Goal: Communication & Community: Answer question/provide support

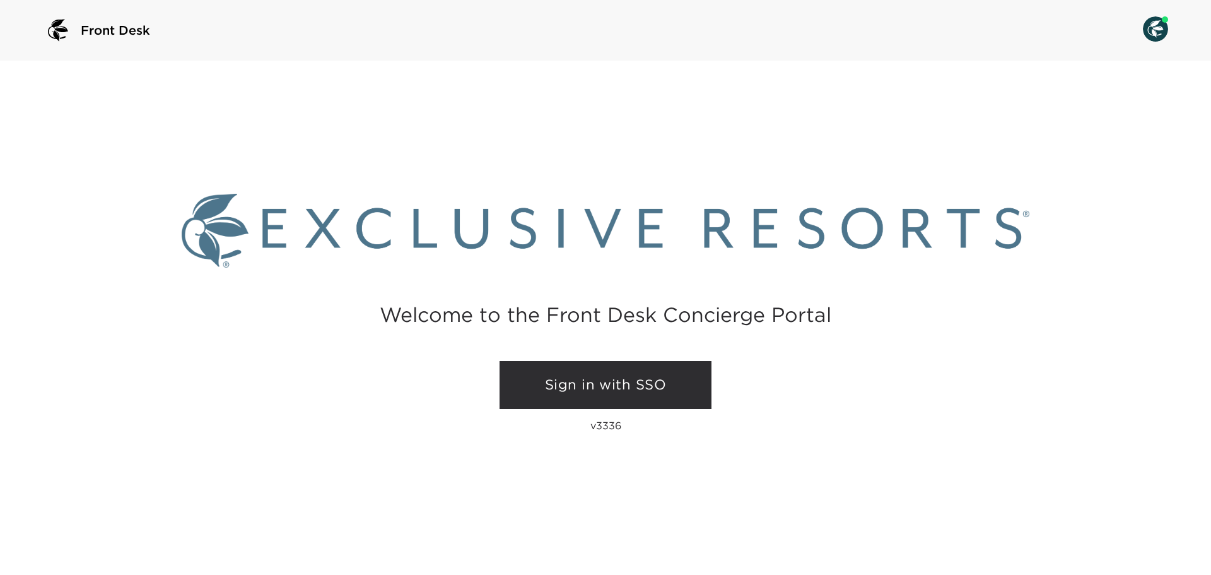
click at [669, 387] on link "Sign in with SSO" at bounding box center [606, 385] width 212 height 48
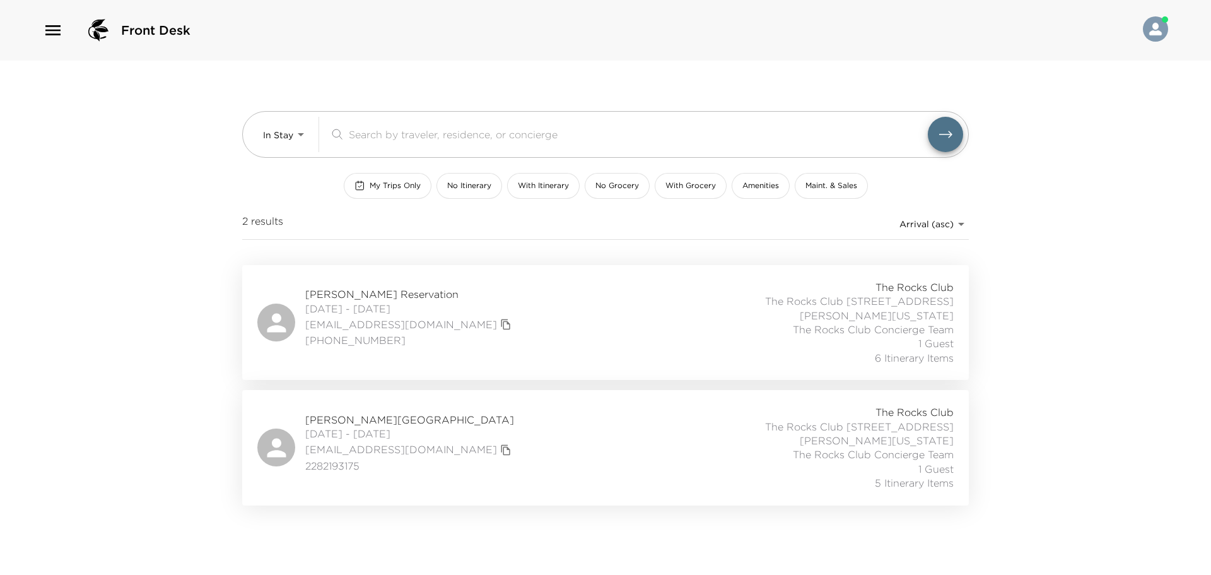
click at [54, 23] on icon "button" at bounding box center [53, 30] width 20 height 20
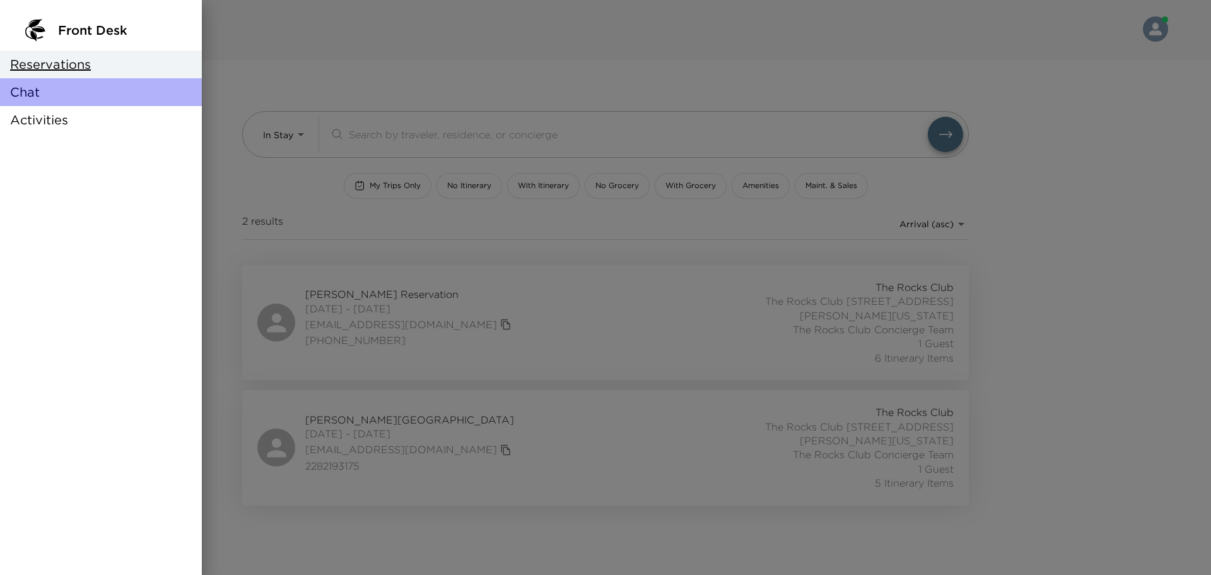
click at [45, 95] on div "Chat" at bounding box center [101, 92] width 202 height 28
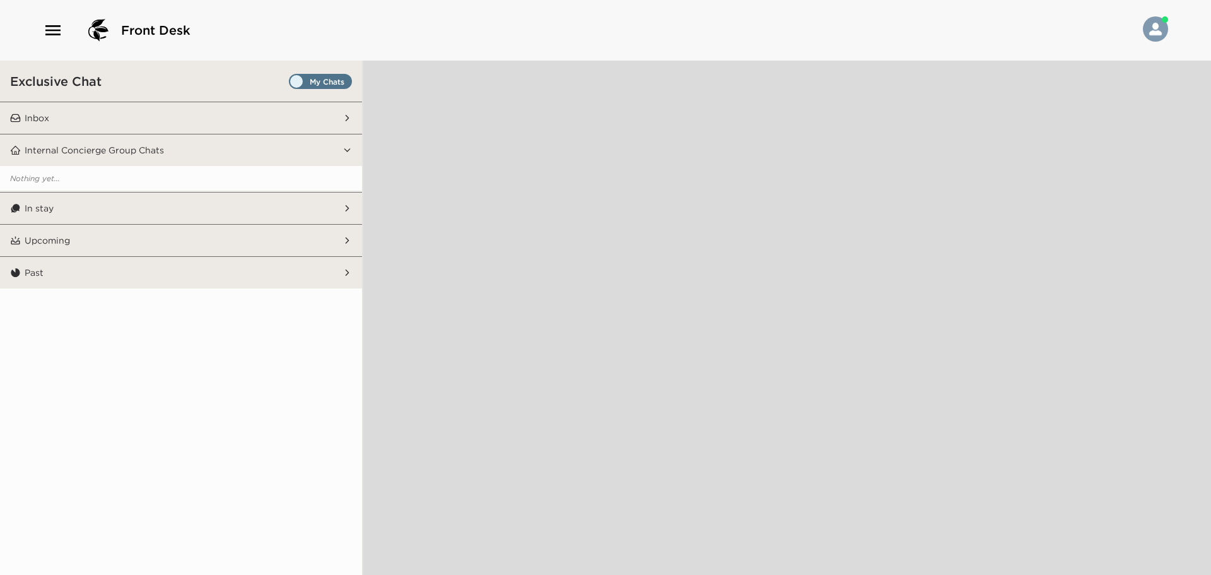
click at [298, 79] on span "Set all destinations" at bounding box center [320, 84] width 63 height 15
click at [291, 84] on input "Set all destinations" at bounding box center [291, 84] width 0 height 0
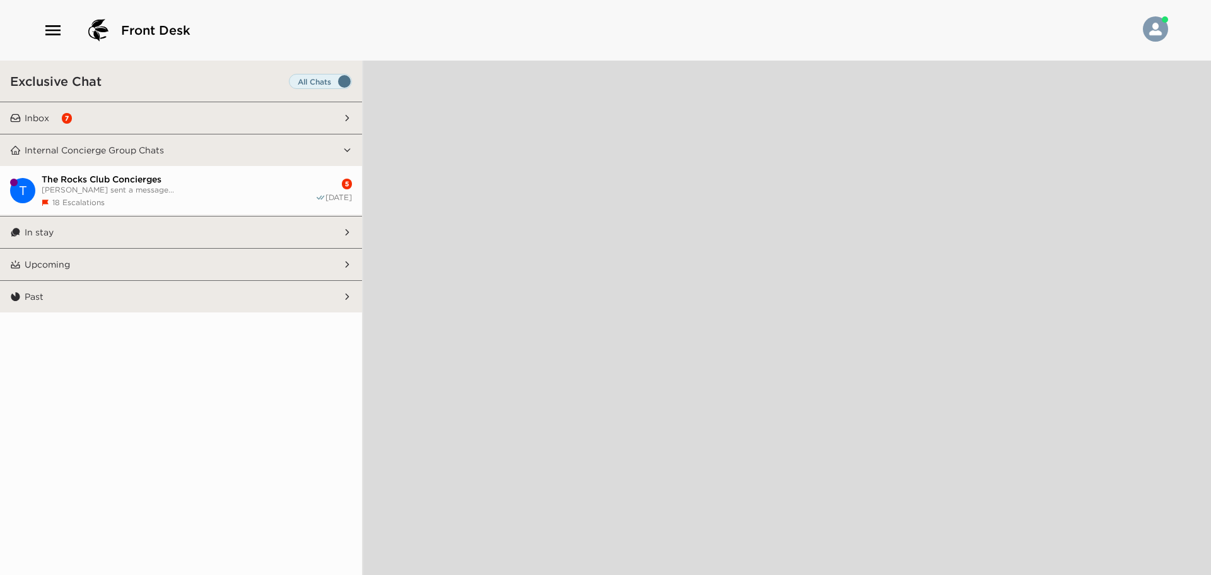
click at [127, 185] on span "[PERSON_NAME] sent a message..." at bounding box center [179, 189] width 274 height 9
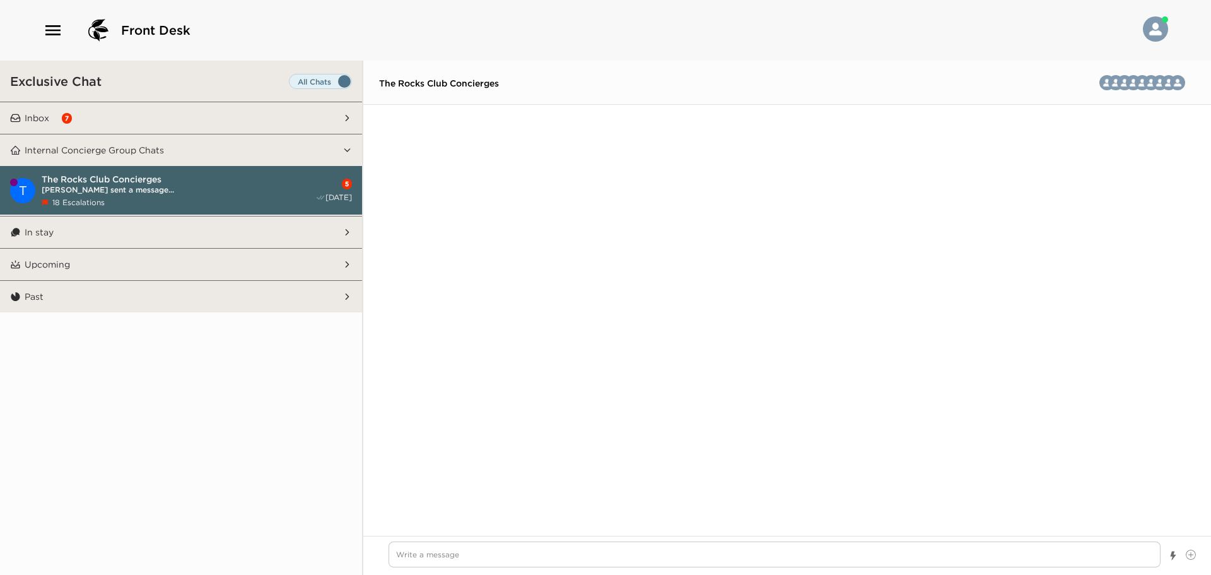
scroll to position [2890, 0]
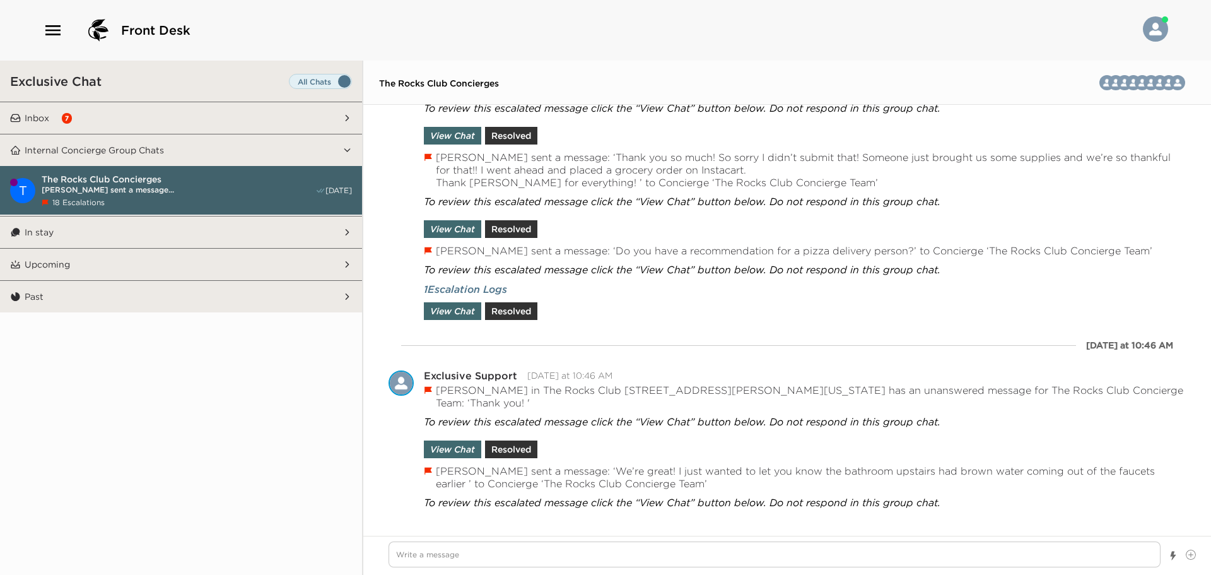
click at [79, 122] on button "Inbox 7" at bounding box center [182, 118] width 322 height 32
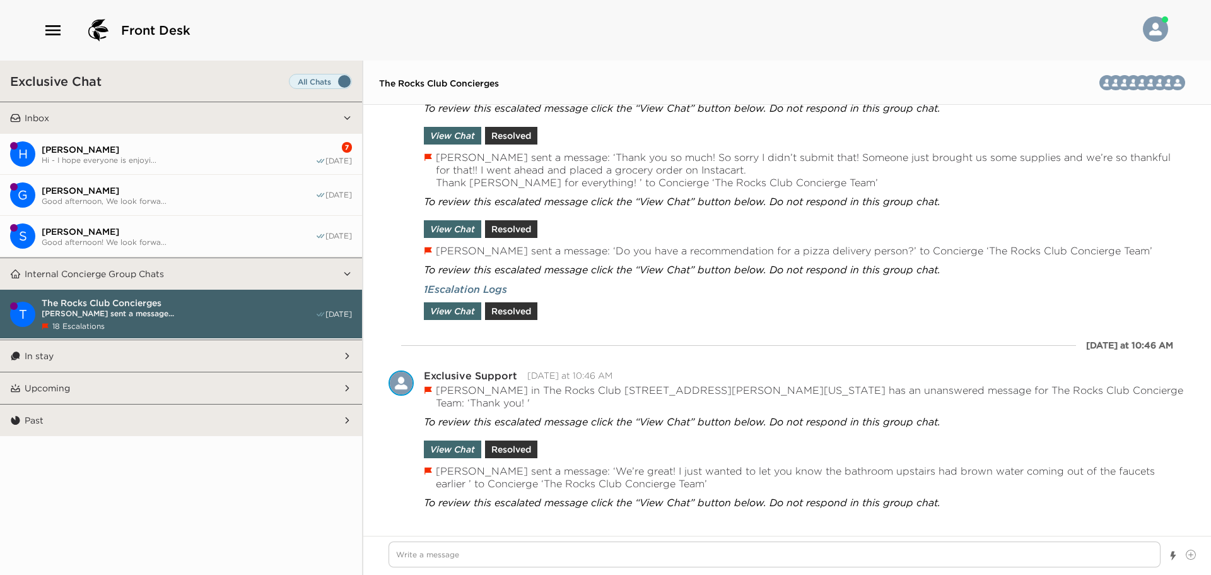
click at [32, 358] on p "In stay" at bounding box center [39, 355] width 29 height 11
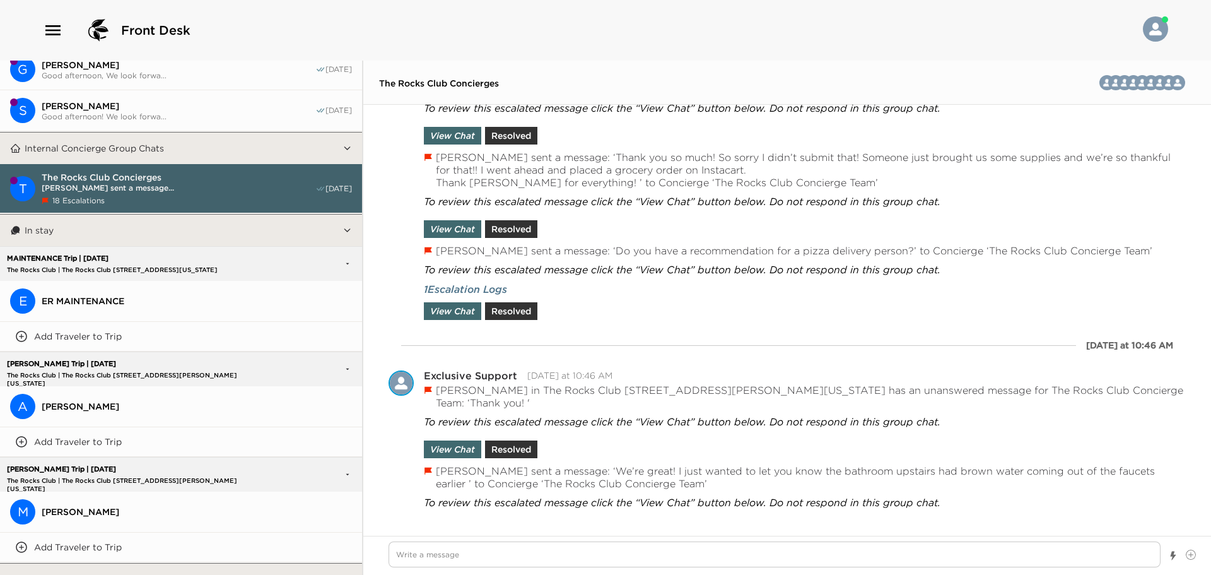
scroll to position [126, 0]
click at [71, 403] on span "[PERSON_NAME]" at bounding box center [197, 405] width 310 height 11
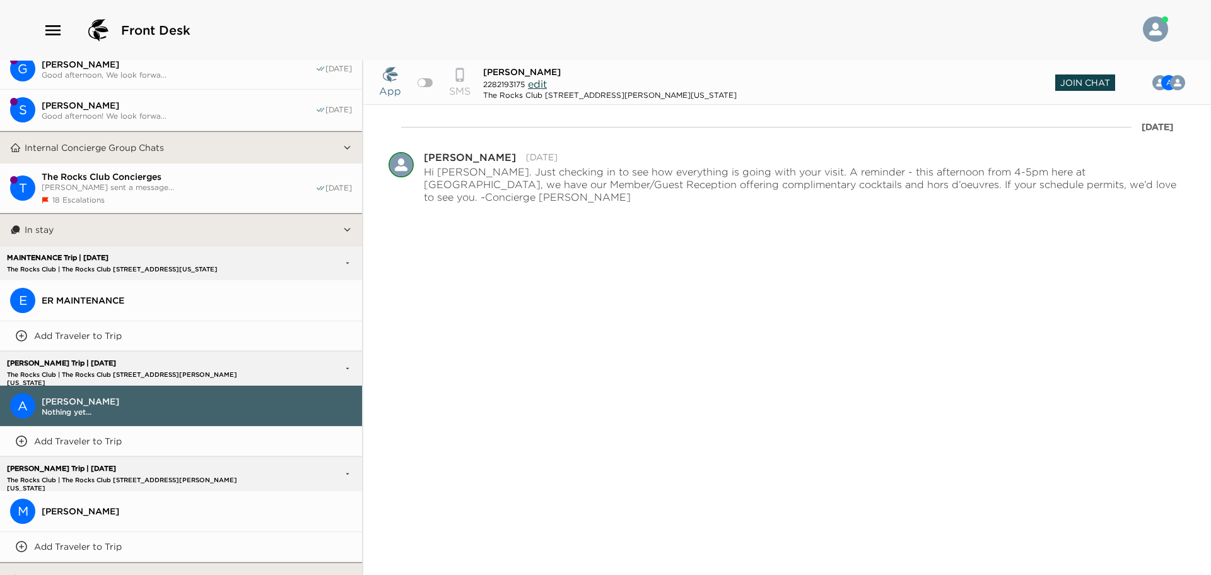
click at [1066, 79] on span "Join Chat" at bounding box center [1086, 82] width 60 height 16
click at [428, 556] on textarea "Write a message" at bounding box center [775, 554] width 772 height 26
type textarea "x"
type textarea "G"
type textarea "x"
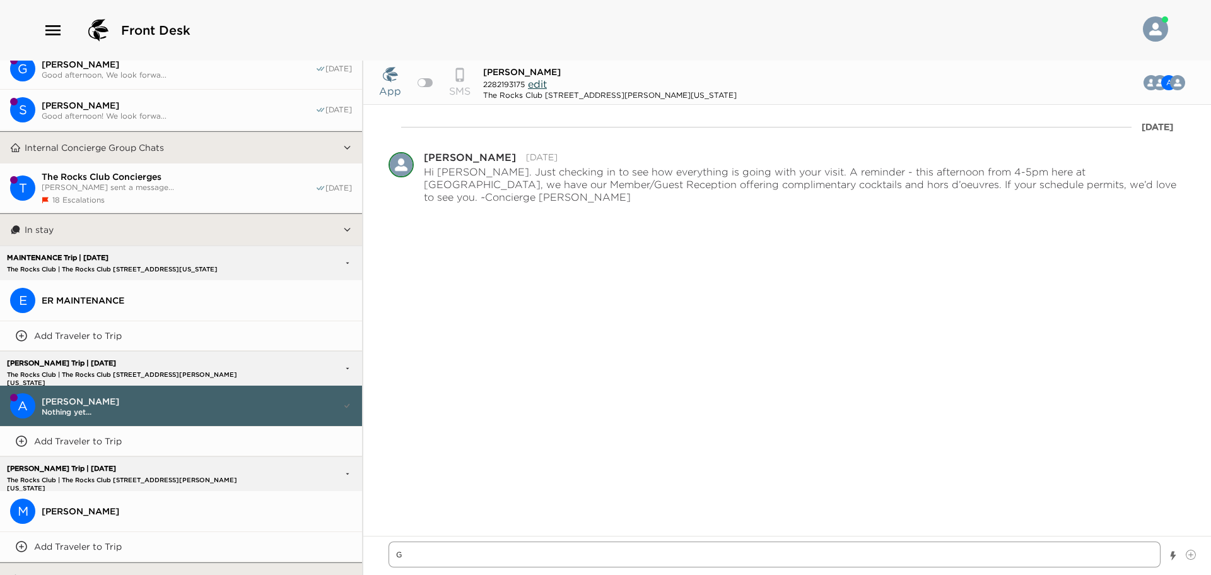
type textarea "Go"
type textarea "x"
type textarea "Goo"
type textarea "x"
type textarea "Good"
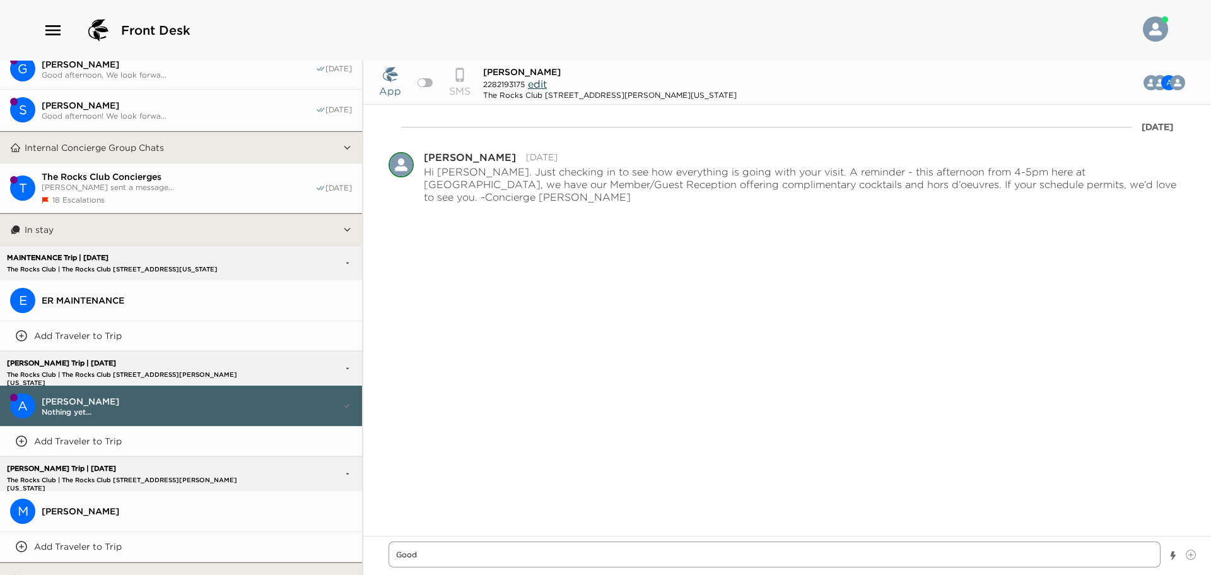
type textarea "x"
type textarea "Good"
type textarea "x"
type textarea "Good a"
type textarea "x"
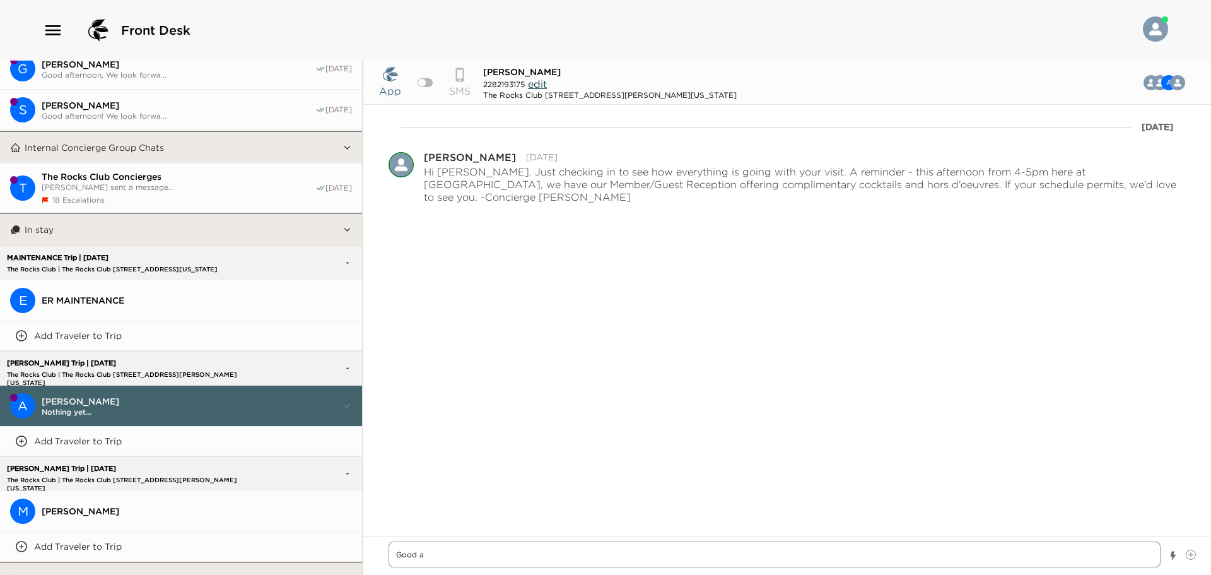
type textarea "Good af"
type textarea "x"
type textarea "Good aft"
type textarea "x"
type textarea "Good afte"
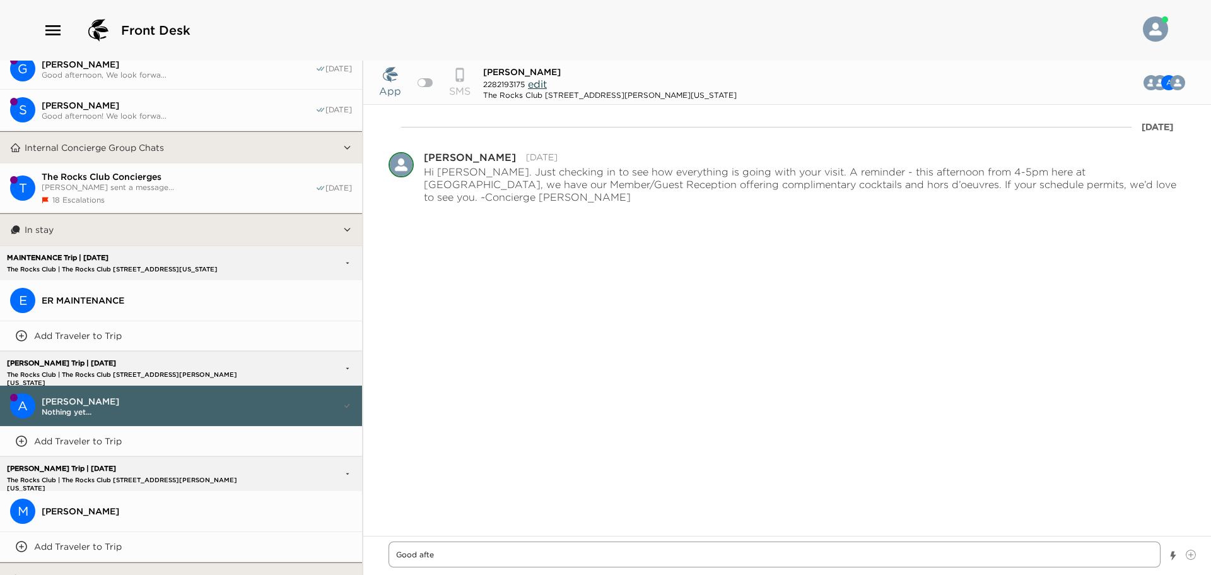
type textarea "x"
type textarea "Good after"
type textarea "x"
type textarea "Good aftern"
type textarea "x"
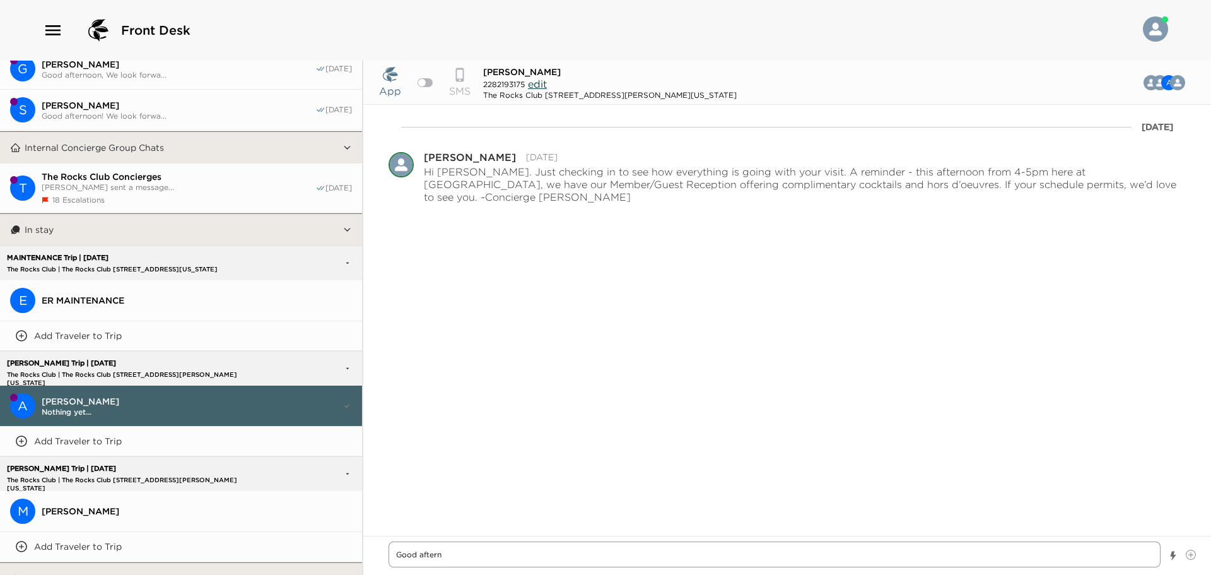
type textarea "Good afterno"
type textarea "x"
type textarea "Good afternoo"
type textarea "x"
type textarea "Good afternoon"
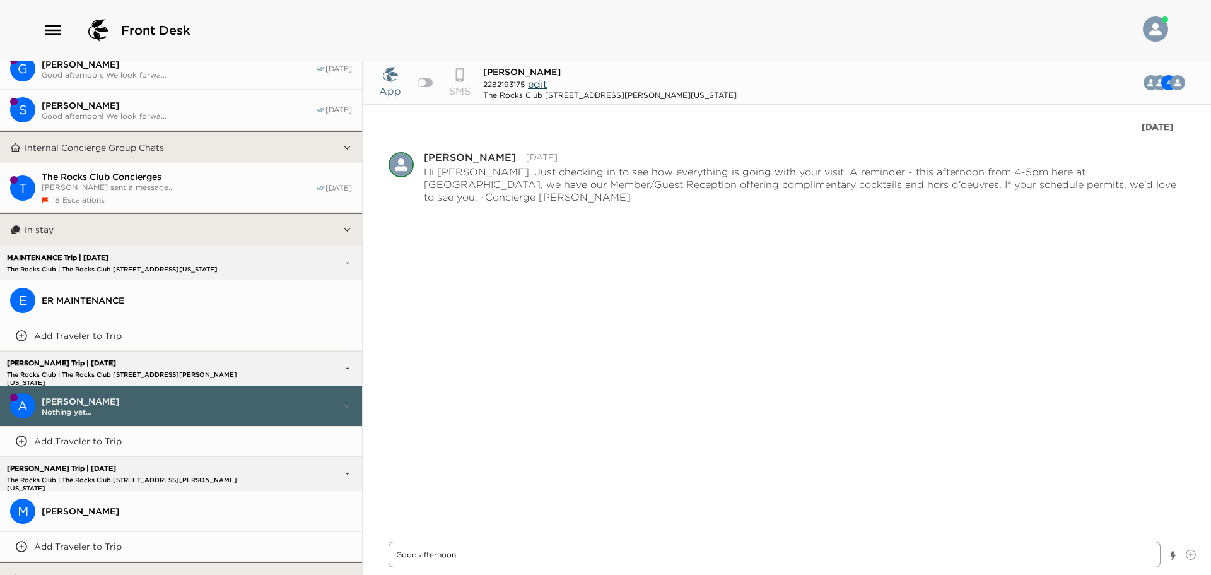
type textarea "x"
type textarea "Good afternoon,"
type textarea "x"
type textarea "Good afternoon,"
type textarea "x"
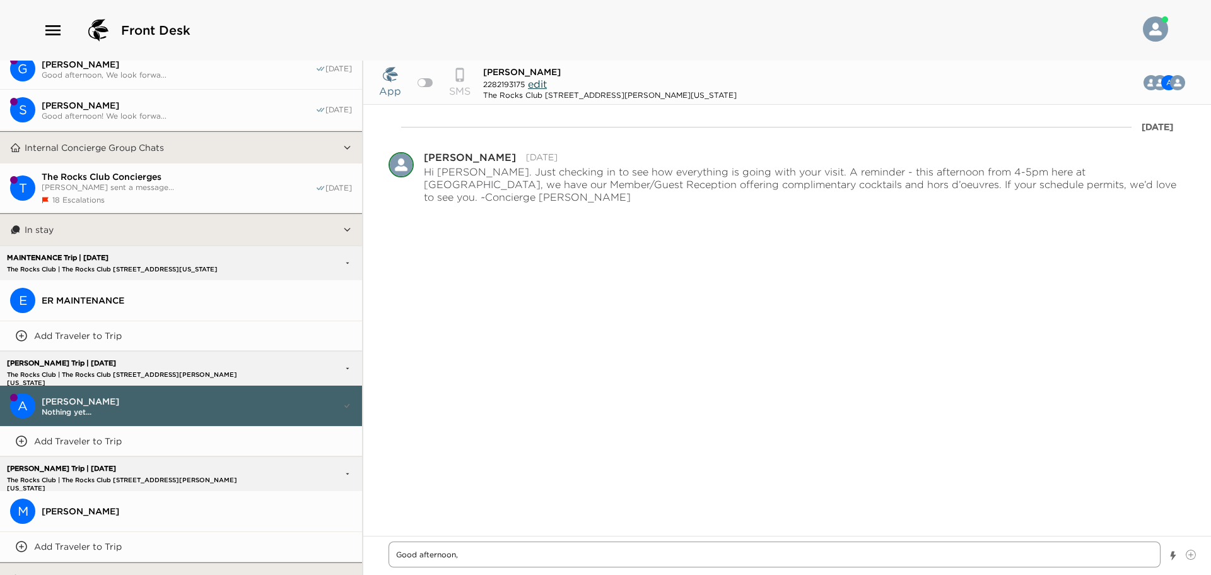
type textarea "Good afternoon,"
type textarea "x"
type textarea "Good afternoon, W"
type textarea "x"
type textarea "Good afternoon, We"
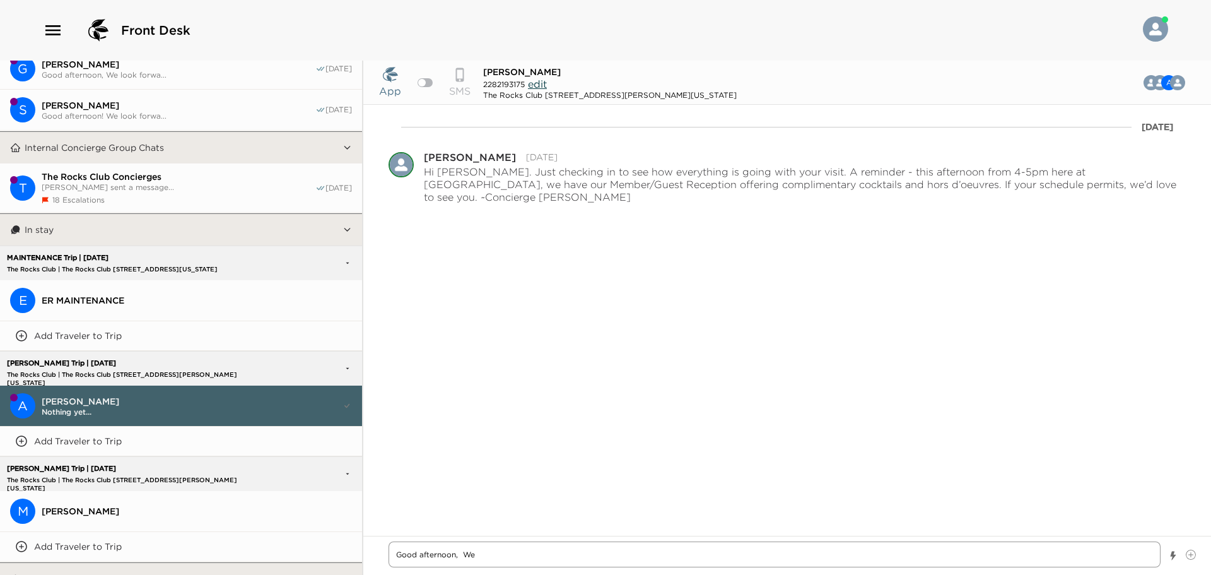
type textarea "x"
type textarea "Good afternoon, We"
type textarea "x"
type textarea "Good afternoon, We l"
type textarea "x"
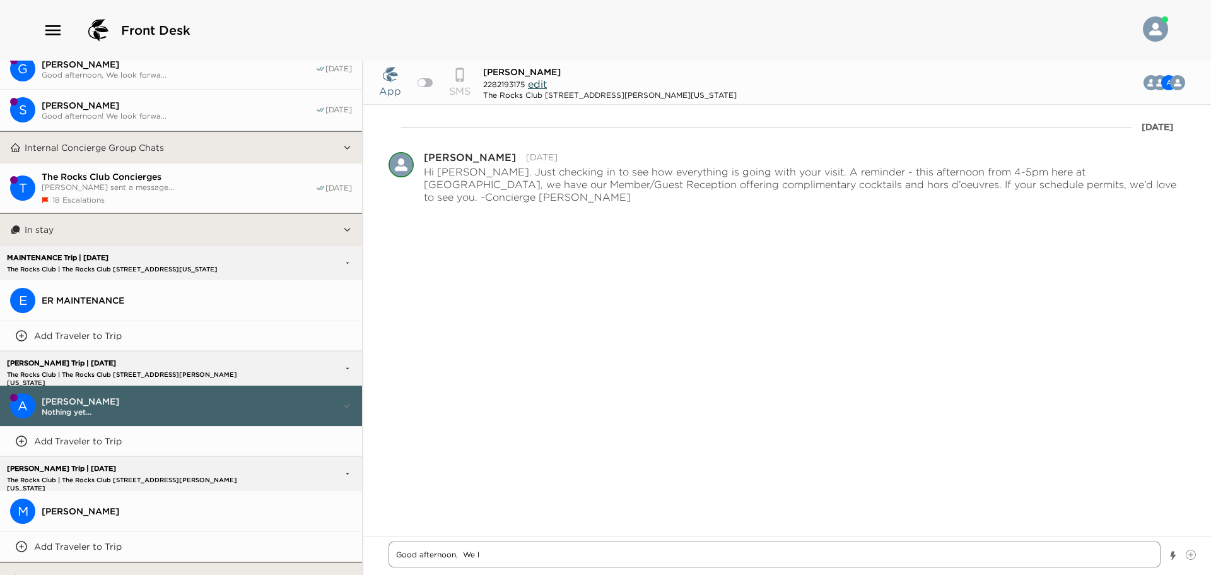
type textarea "Good afternoon, We lo"
type textarea "x"
type textarea "Good afternoon, We loo"
type textarea "x"
type textarea "Good afternoon, We look"
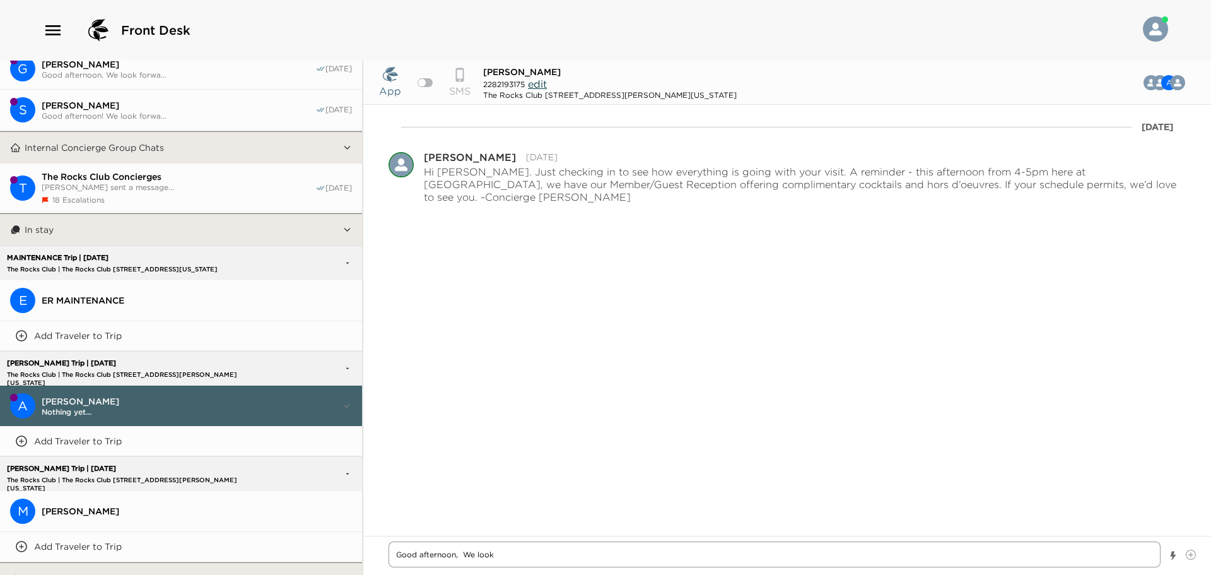
type textarea "x"
type textarea "Good afternoon, We look"
type textarea "x"
type textarea "Good afternoon, We look f"
type textarea "x"
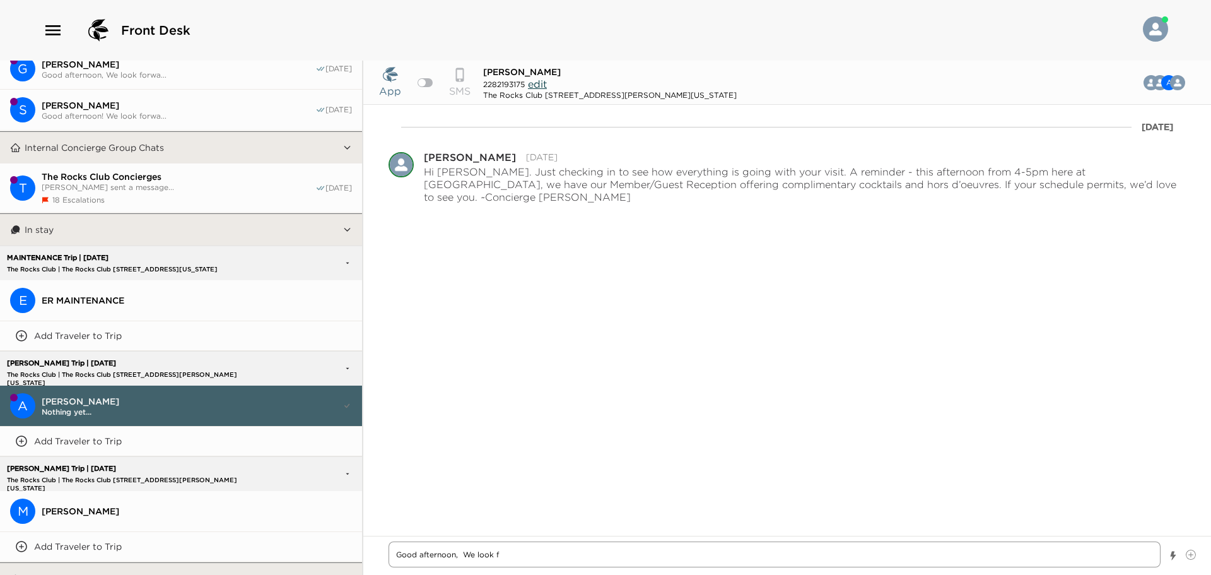
type textarea "Good afternoon, We look fo"
type textarea "x"
type textarea "Good afternoon, We look for"
type textarea "x"
type textarea "Good afternoon, We look forw"
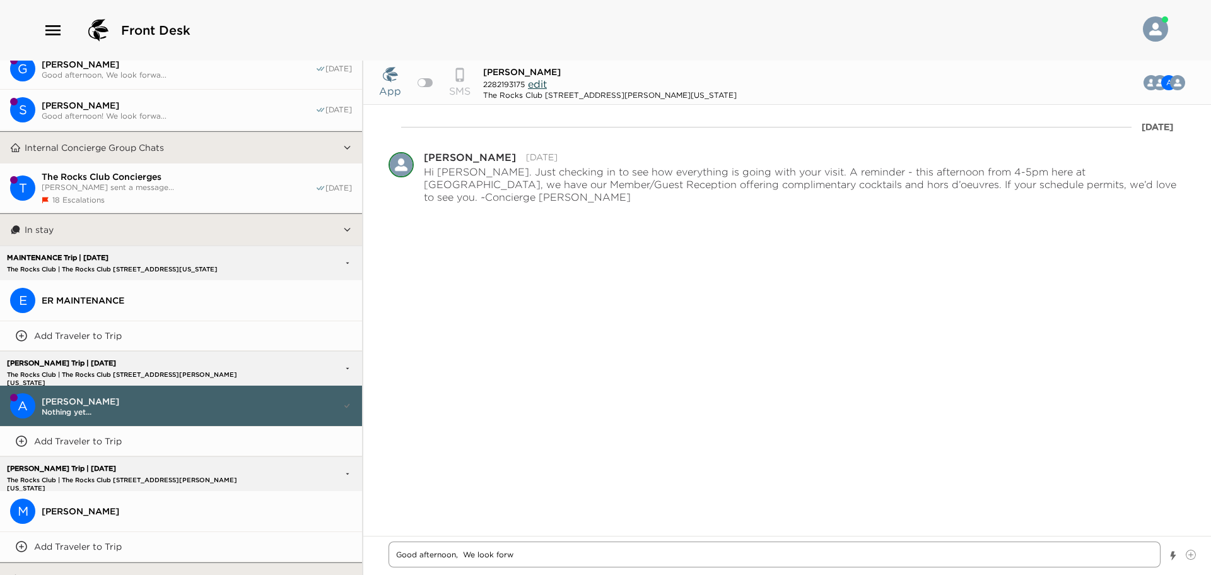
type textarea "x"
type textarea "Good afternoon, We look forwa"
type textarea "x"
type textarea "Good afternoon, We look forwar"
type textarea "x"
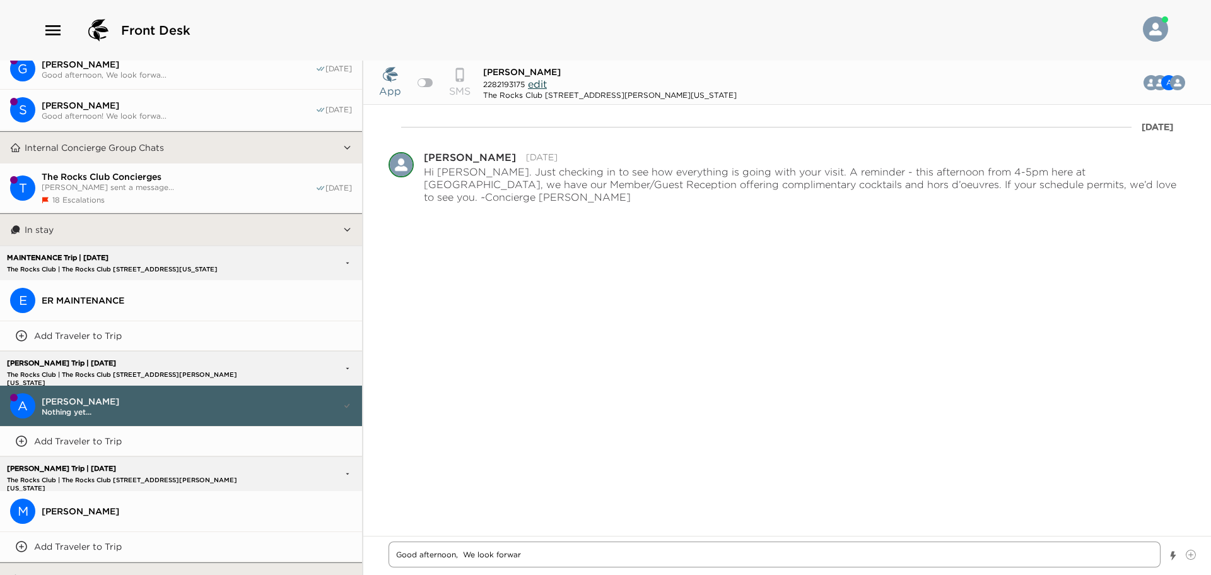
type textarea "Good afternoon, We look forward"
type textarea "x"
type textarea "Good afternoon, We look forward"
type textarea "x"
type textarea "Good afternoon, We look forward t"
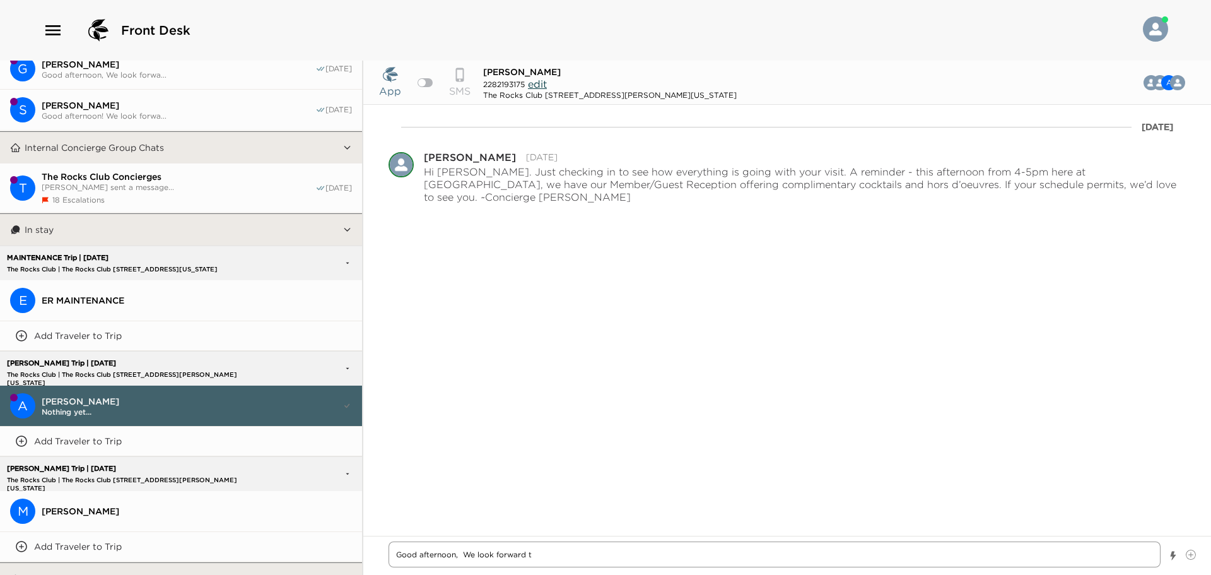
type textarea "x"
type textarea "Good afternoon, We look forward to"
type textarea "x"
type textarea "Good afternoon, We look forward to"
type textarea "x"
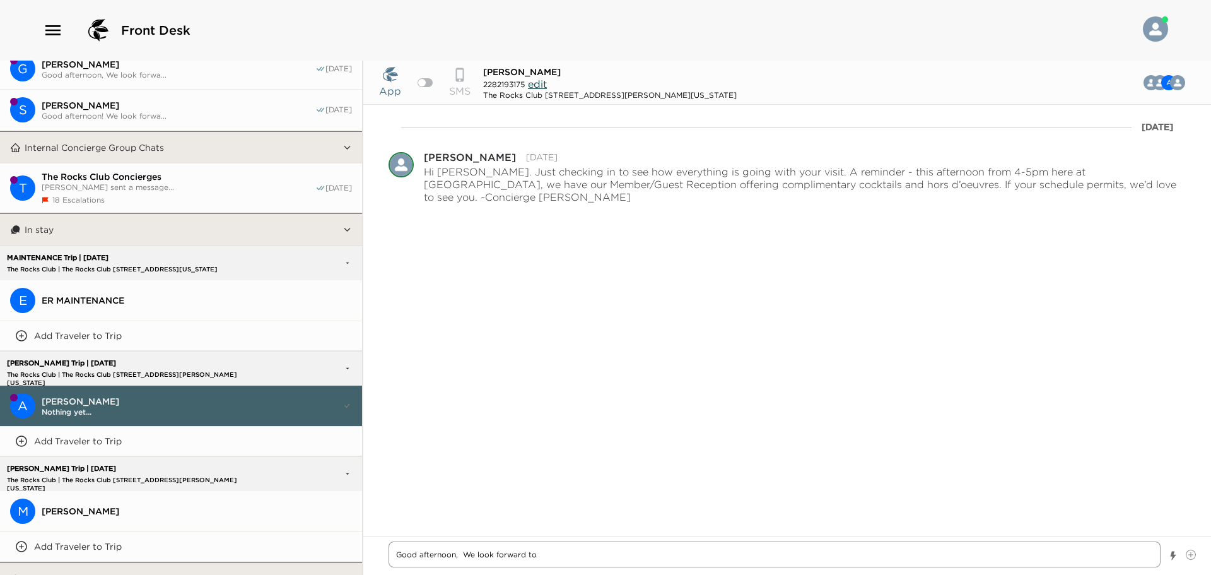
type textarea "Good afternoon, We look forward to W"
type textarea "x"
type textarea "Good afternoon, We look forward to We"
type textarea "x"
type textarea "Good afternoon, We look forward to Wel"
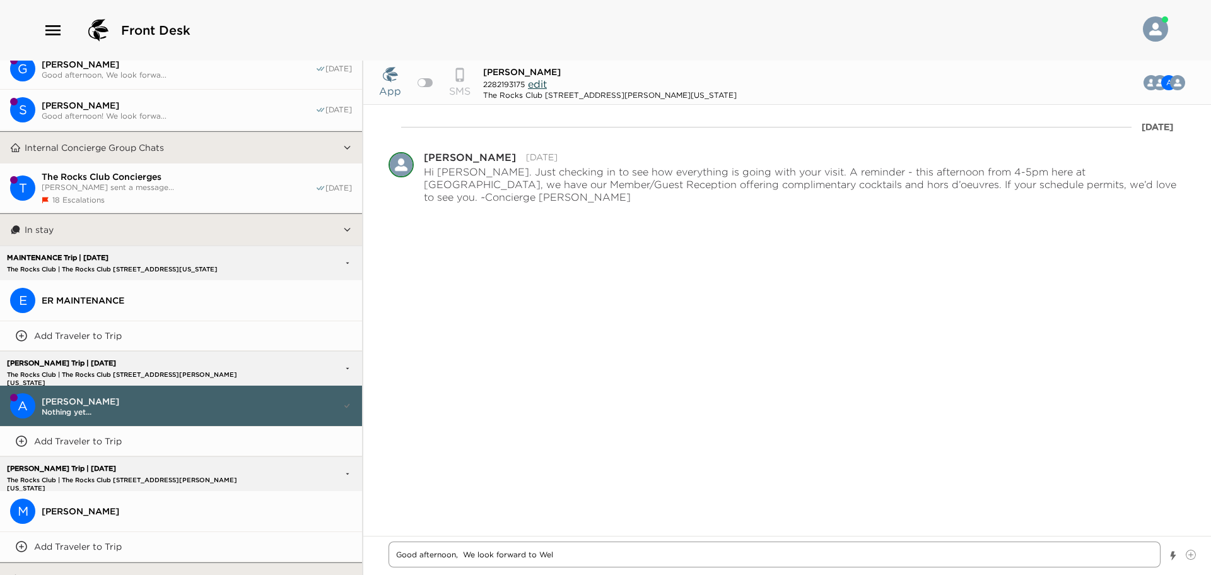
type textarea "x"
type textarea "Good afternoon, We look forward to Welc"
type textarea "x"
type textarea "Good afternoon, We look forward to Welco"
type textarea "x"
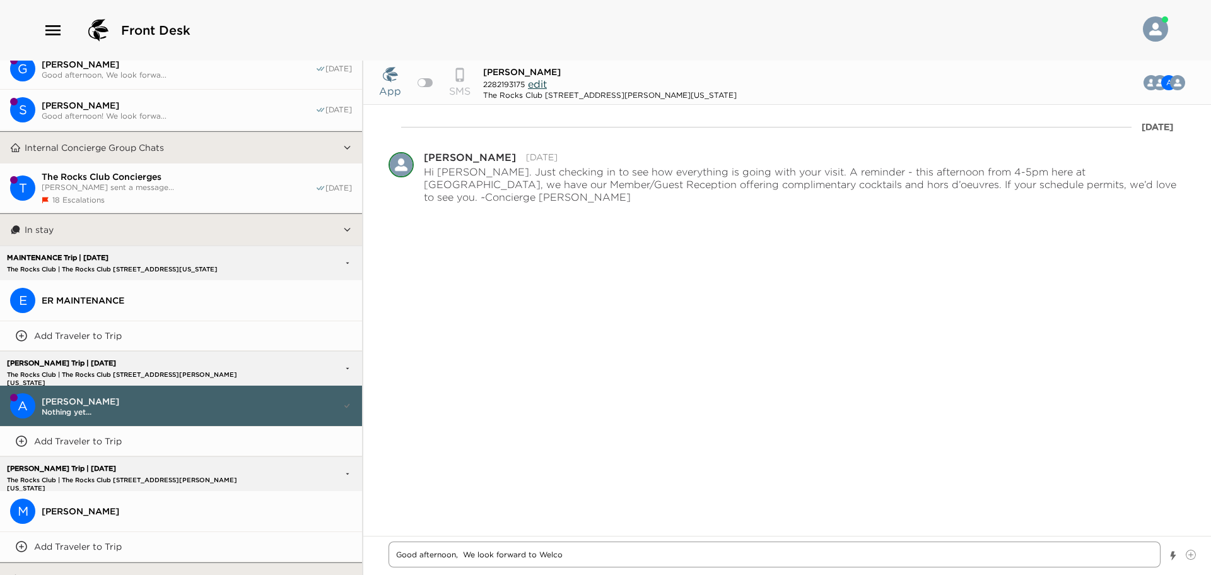
type textarea "Good afternoon, We look forward to Welcom"
type textarea "x"
type textarea "Good afternoon, We look forward to Welcomi"
type textarea "x"
type textarea "Good afternoon, We look forward to Welcomin"
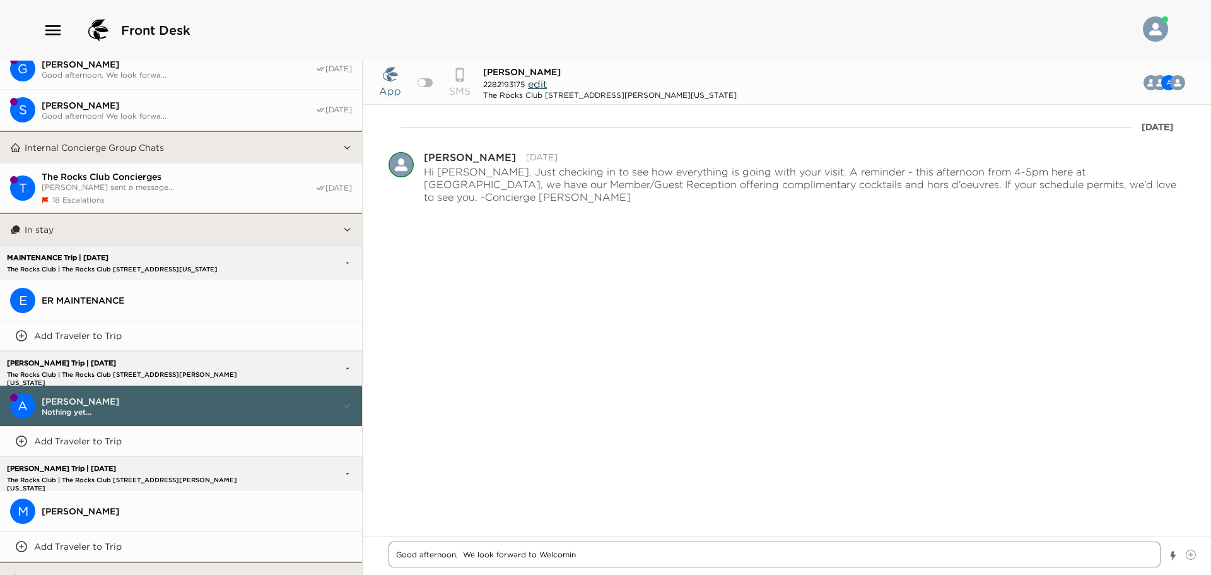
type textarea "x"
type textarea "Good afternoon, We look forward to Welcoming"
type textarea "x"
type textarea "Good afternoon, We look forward to Welcoming"
type textarea "x"
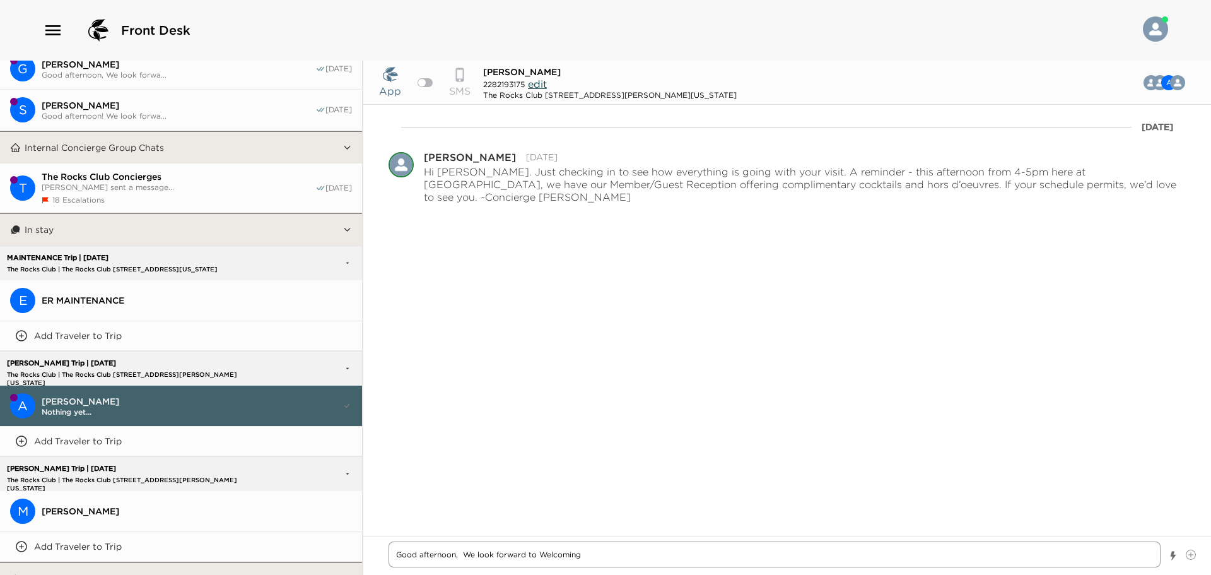
type textarea "Good afternoon, We look forward to Welcoming y"
type textarea "x"
type textarea "Good afternoon, We look forward to Welcoming yo"
type textarea "x"
type textarea "Good afternoon, We look forward to Welcoming you"
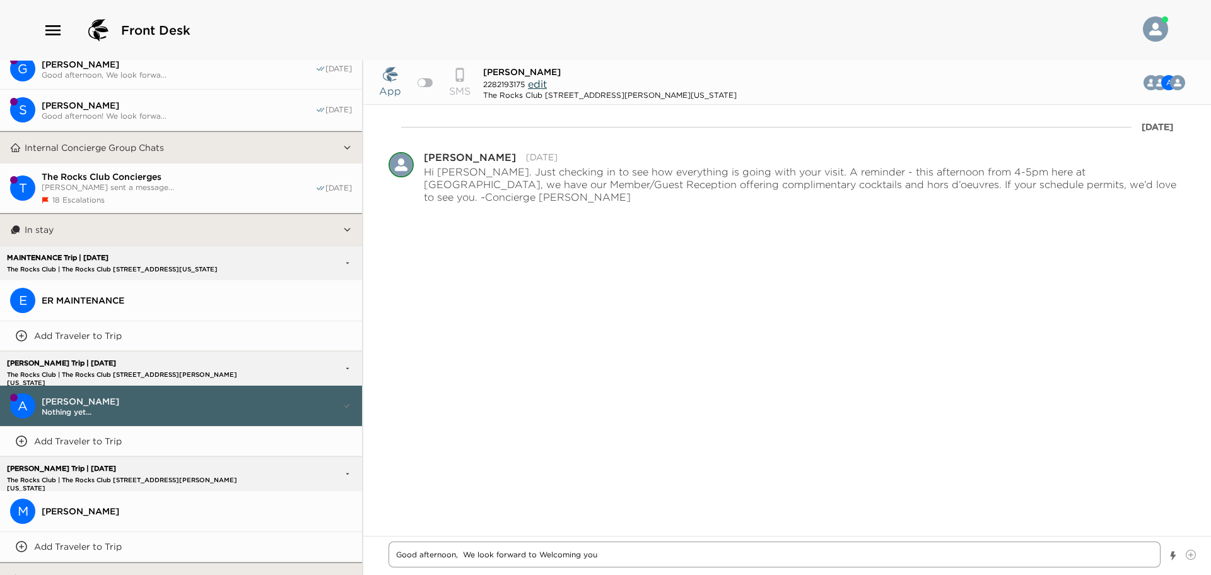
type textarea "x"
type textarea "Good afternoon, We look forward to Welcoming you"
type textarea "x"
type textarea "Good afternoon, We look forward to Welcoming you b"
type textarea "x"
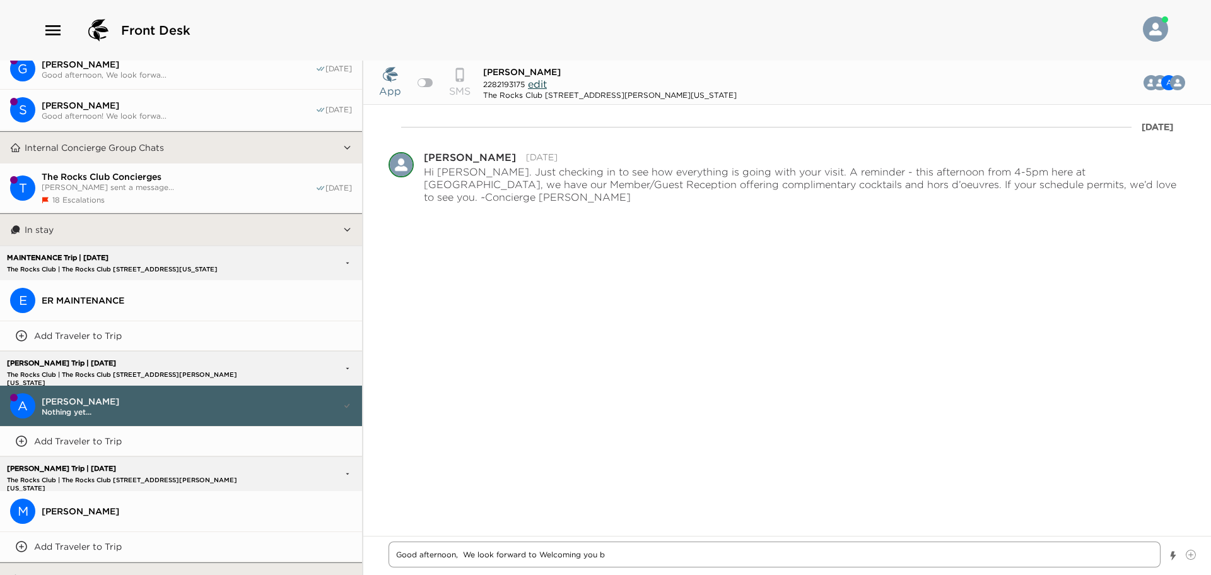
type textarea "Good afternoon, We look forward to Welcoming you ba"
type textarea "x"
type textarea "Good afternoon, We look forward to Welcoming you bac"
type textarea "x"
type textarea "Good afternoon, We look forward to Welcoming you back"
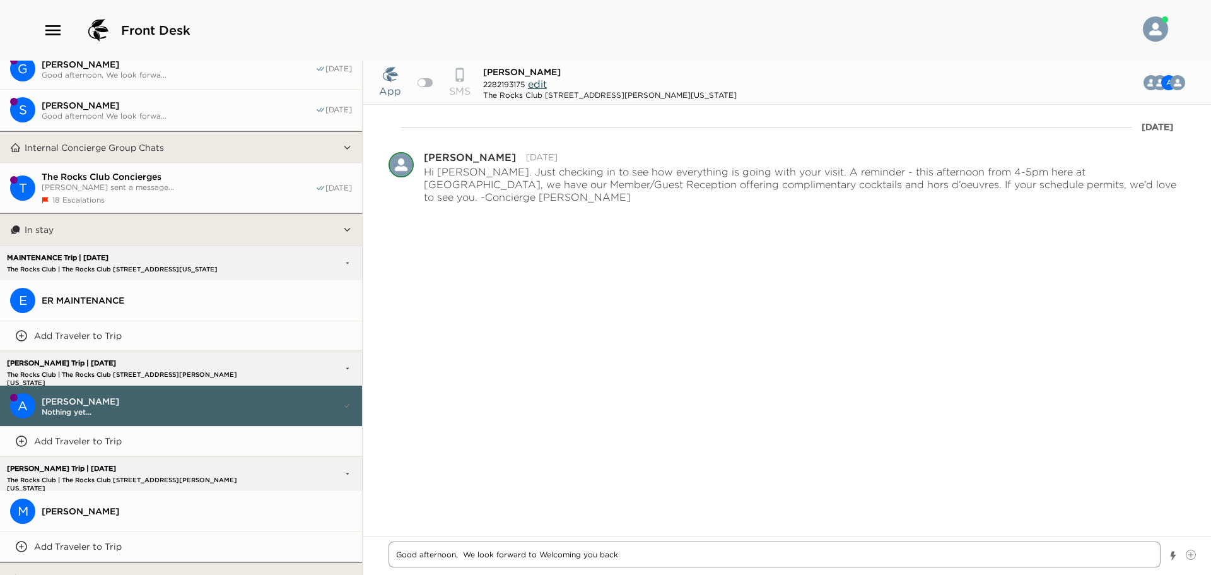
type textarea "x"
type textarea "Good afternoon, We look forward to Welcoming you back"
type textarea "x"
type textarea "Good afternoon, We look forward to Welcoming you back t"
type textarea "x"
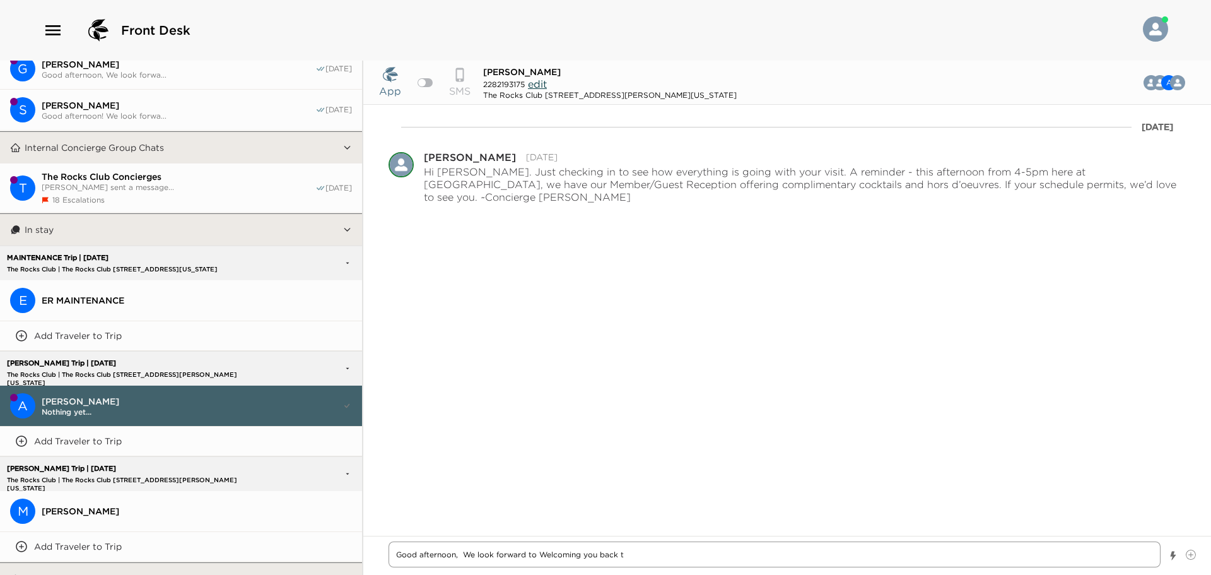
type textarea "Good afternoon, We look forward to Welcoming you back to"
type textarea "x"
type textarea "Good afternoon, We look forward to Welcoming you back to"
type textarea "x"
type textarea "Good afternoon, We look forward to Welcoming you back to T"
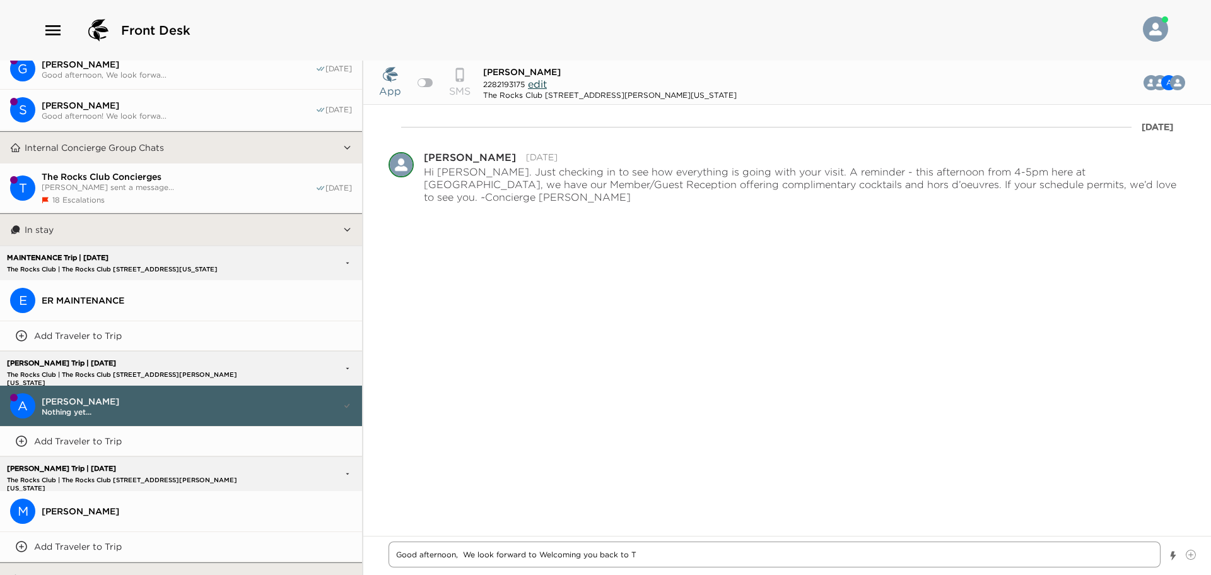
type textarea "x"
type textarea "Good afternoon, We look forward to Welcoming you back to Th"
type textarea "x"
type textarea "Good afternoon, We look forward to Welcoming you back to The"
type textarea "x"
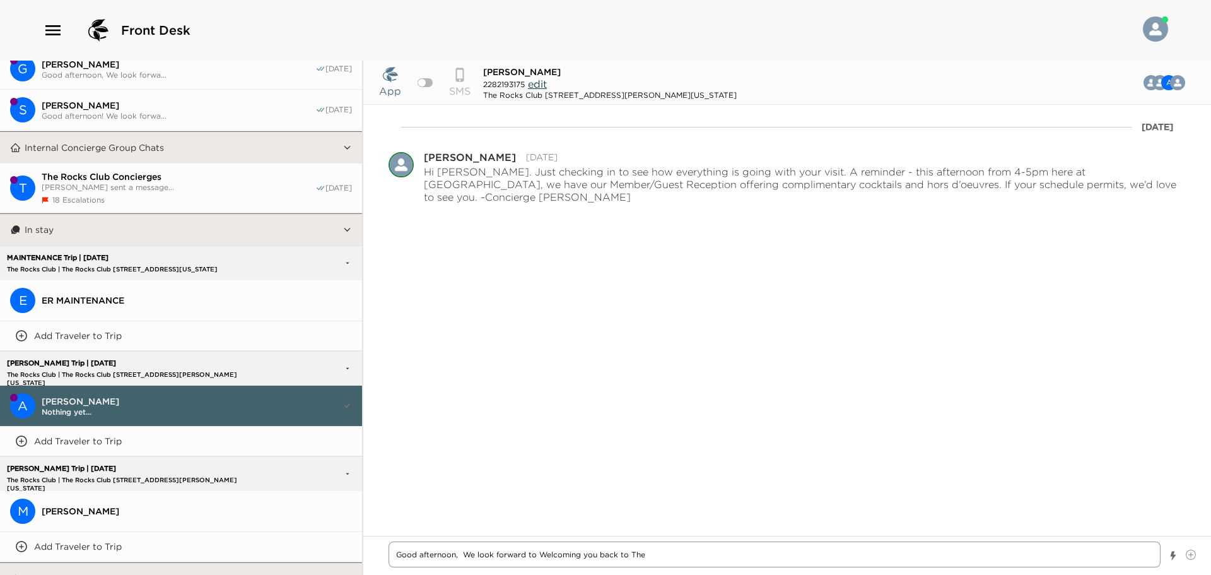
type textarea "Good afternoon, We look forward to Welcoming you back to The"
type textarea "x"
type textarea "Good afternoon, We look forward to Welcoming you back to The R"
type textarea "x"
type textarea "Good afternoon, We look forward to Welcoming you back to The Ro"
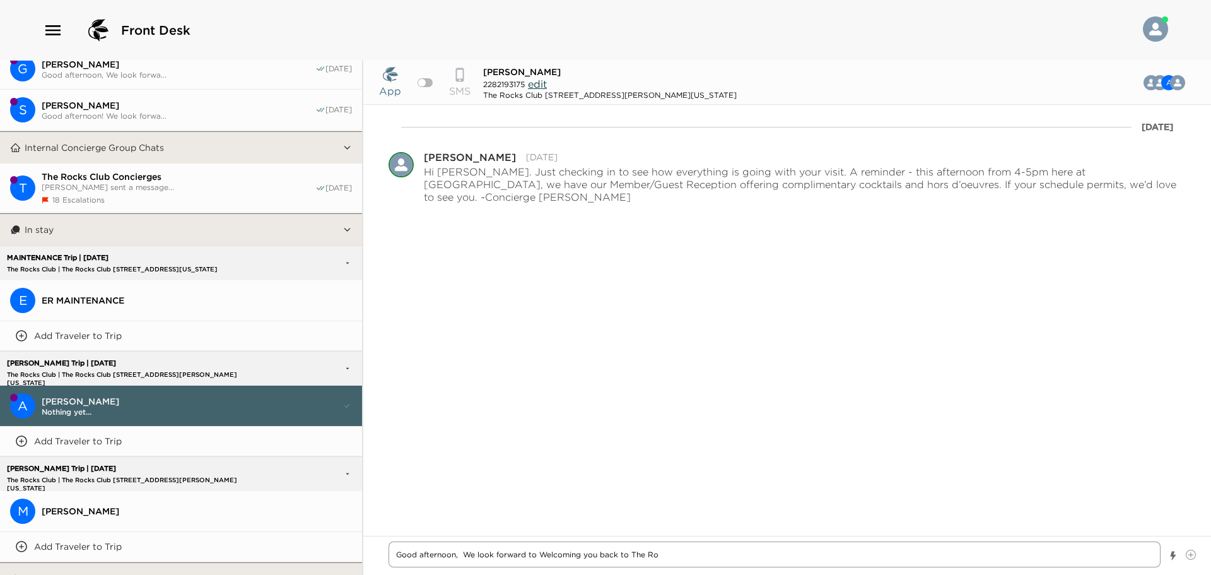
type textarea "x"
type textarea "Good afternoon, We look forward to Welcoming you back to The Roc"
type textarea "x"
type textarea "Good afternoon, We look forward to Welcoming you back to [GEOGRAPHIC_DATA]"
type textarea "x"
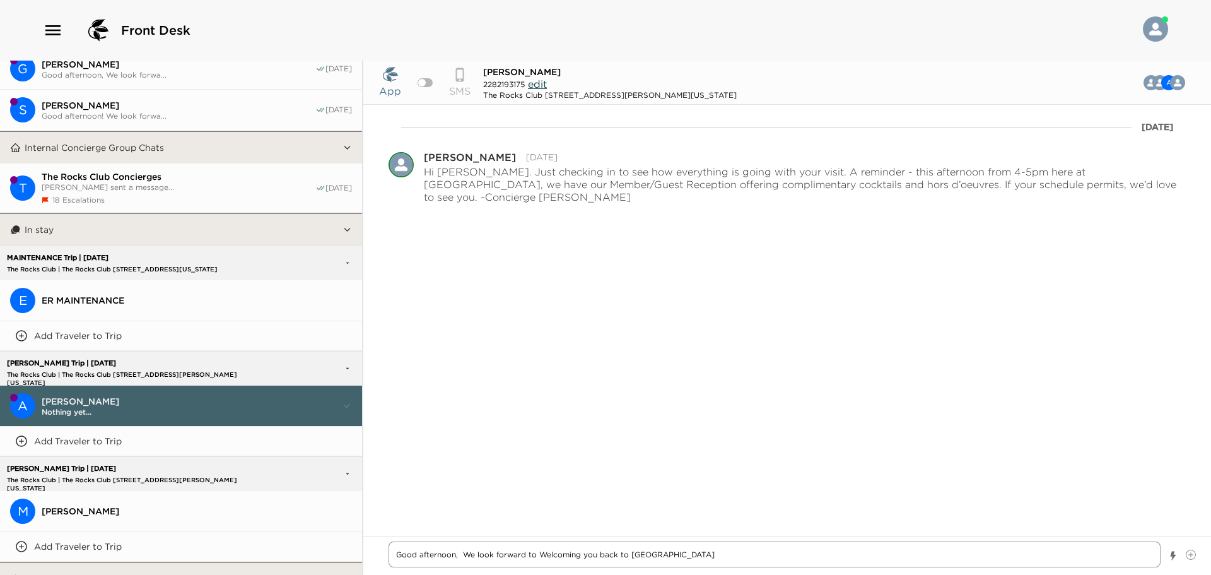
type textarea "Good afternoon, We look forward to Welcoming you back to The Rocks"
type textarea "x"
type textarea "Good afternoon, We look forward to Welcoming you back to The Rocks"
type textarea "x"
type textarea "Good afternoon, We look forward to Welcoming you back to The Rocks C"
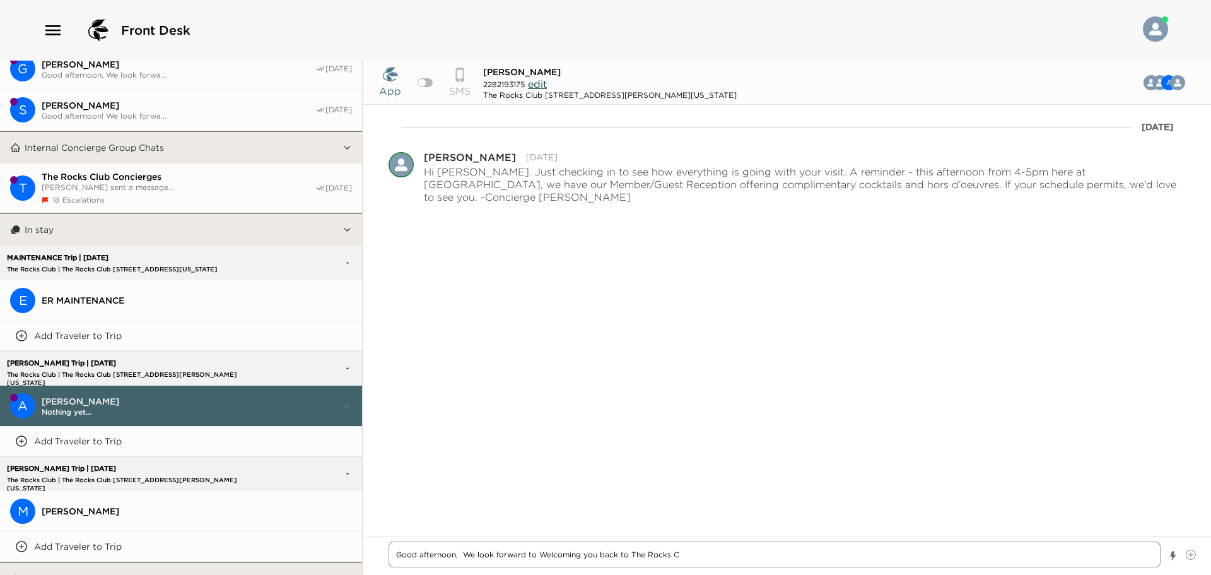
type textarea "x"
type textarea "Good afternoon, We look forward to Welcoming you back to The Rocks Cl"
type textarea "x"
type textarea "Good afternoon, We look forward to Welcoming you back to The Rocks Clu"
type textarea "x"
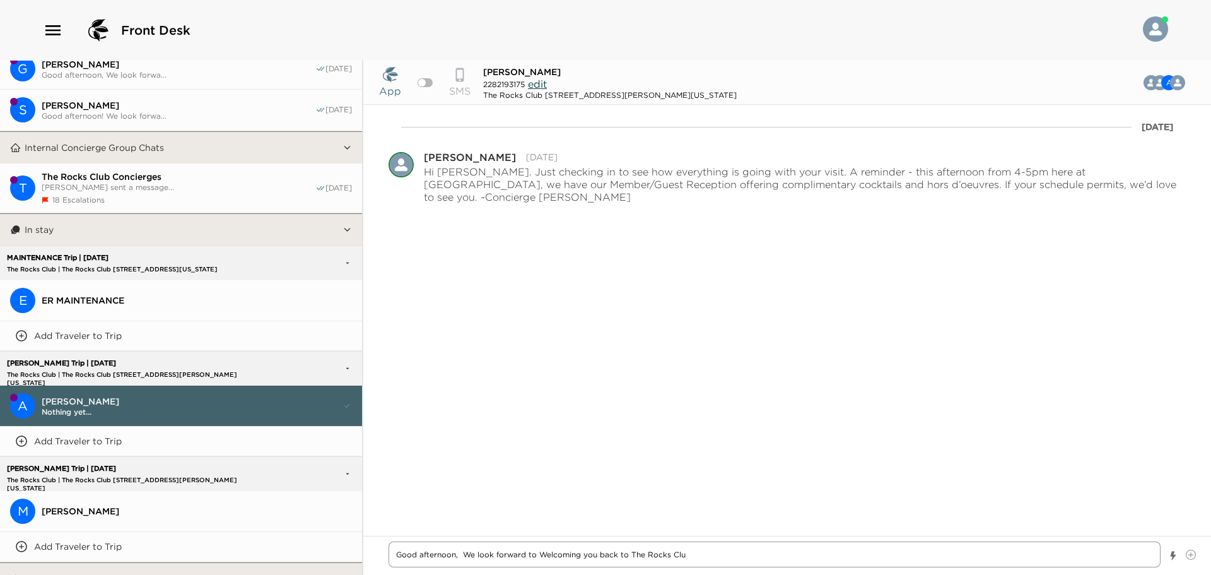
type textarea "Good afternoon, We look forward to Welcoming you back to The Rocks Club"
type textarea "x"
type textarea "Good afternoon, We look forward to Welcoming you back to The Rocks Club!"
type textarea "x"
type textarea "Good afternoon, We look forward to Welcoming you back to The Rocks Club!"
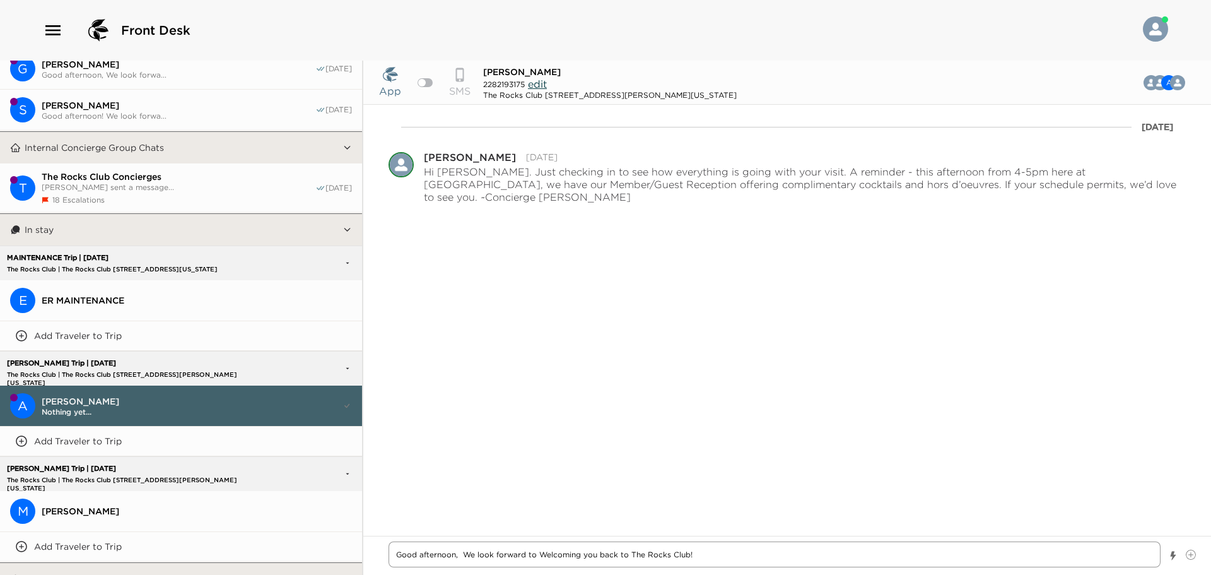
type textarea "x"
type textarea "Good afternoon, We look forward to Welcoming you back to The Rocks Club!"
type textarea "x"
type textarea "Good afternoon, We look forward to Welcoming you back to The Rocks Club! Y"
type textarea "x"
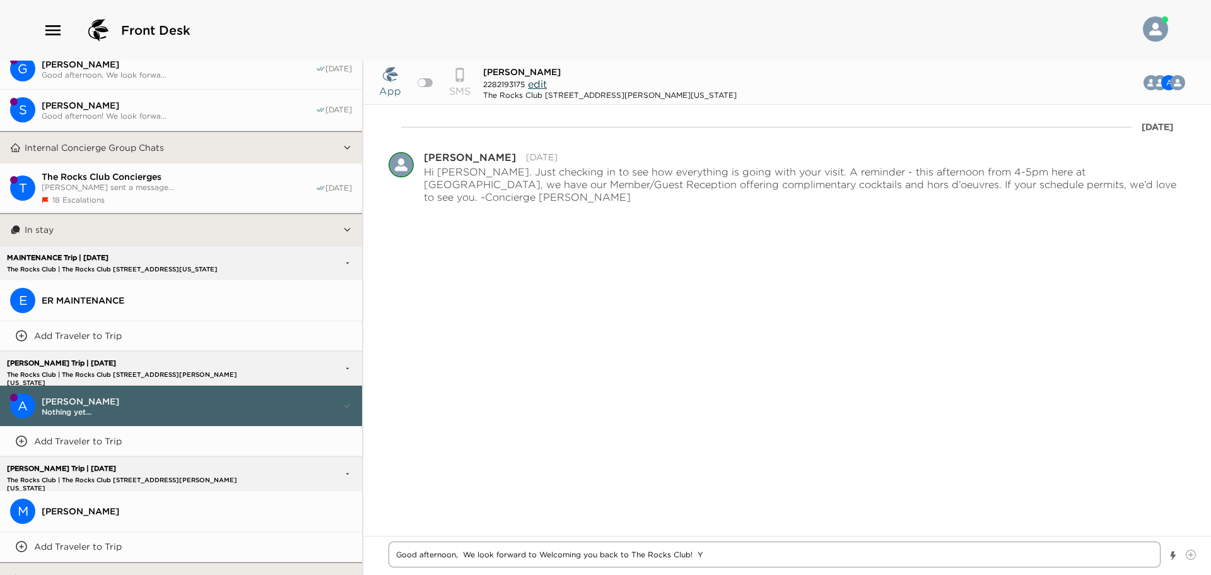
type textarea "Good afternoon, We look forward to Welcoming you back to The Rocks Club! Yo"
type textarea "x"
type textarea "Good afternoon, We look forward to Welcoming you back to The Rocks Club! You"
type textarea "x"
type textarea "Good afternoon, We look forward to Welcoming you back to The Rocks Club! Your"
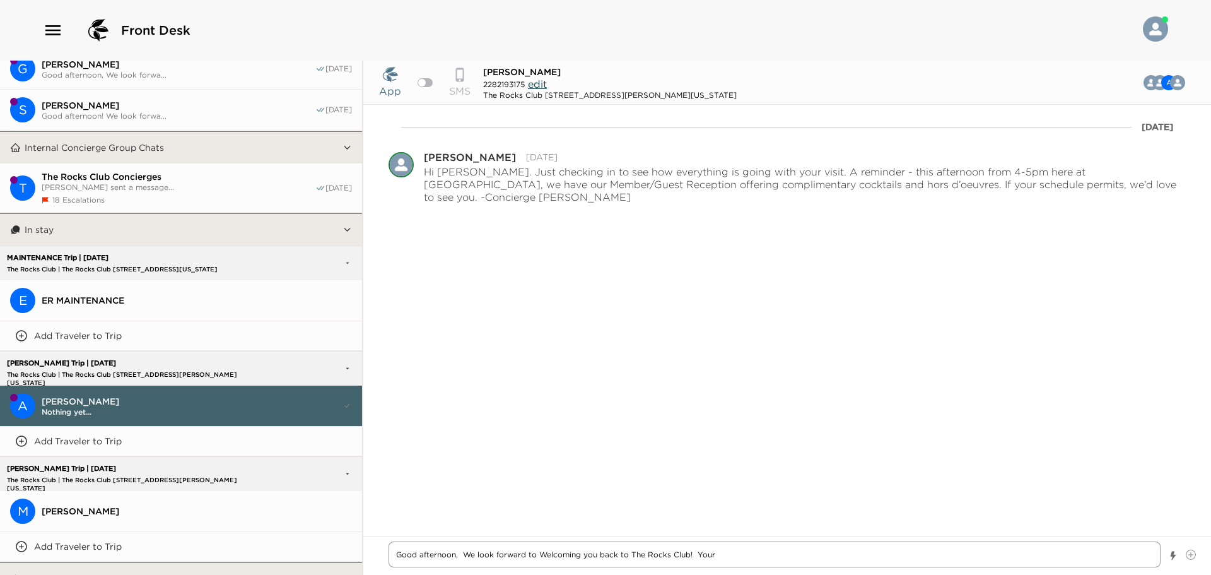
type textarea "x"
type textarea "Good afternoon, We look forward to Welcoming you back to The Rocks Club! Your"
type textarea "x"
type textarea "Good afternoon, We look forward to Welcoming you back to The Rocks Club! Your ?"
type textarea "x"
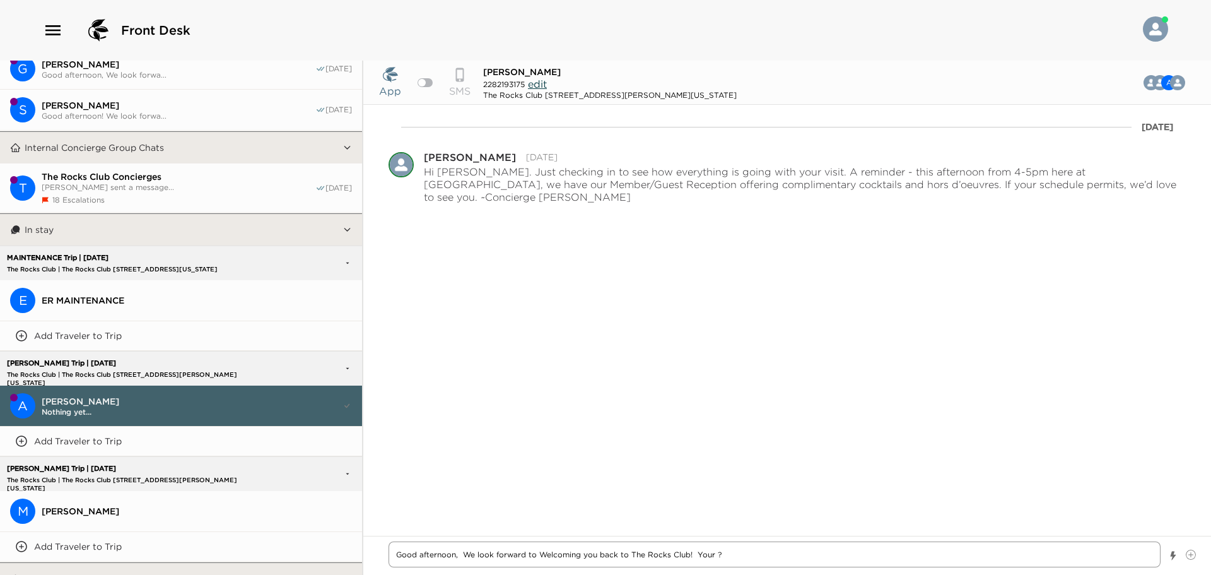
type textarea "Good afternoon, We look forward to Welcoming you back to The Rocks Club! Your ?V"
type textarea "x"
type textarea "Good afternoon, We look forward to Welcoming you back to The Rocks Club! Your ?…"
type textarea "x"
type textarea "Good afternoon, We look forward to Welcoming you back to The Rocks Club! Your ?…"
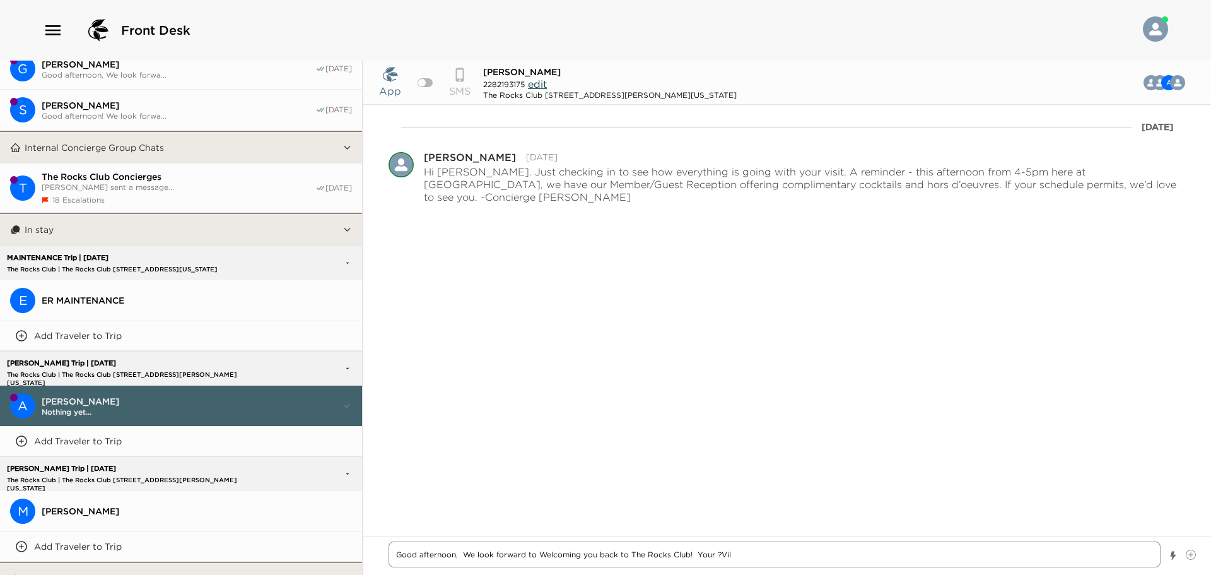
type textarea "x"
type textarea "Good afternoon, We look forward to Welcoming you back to The Rocks Club! Your ?…"
type textarea "x"
type textarea "Good afternoon, We look forward to Welcoming you back to The Rocks Club! Your ?V"
type textarea "x"
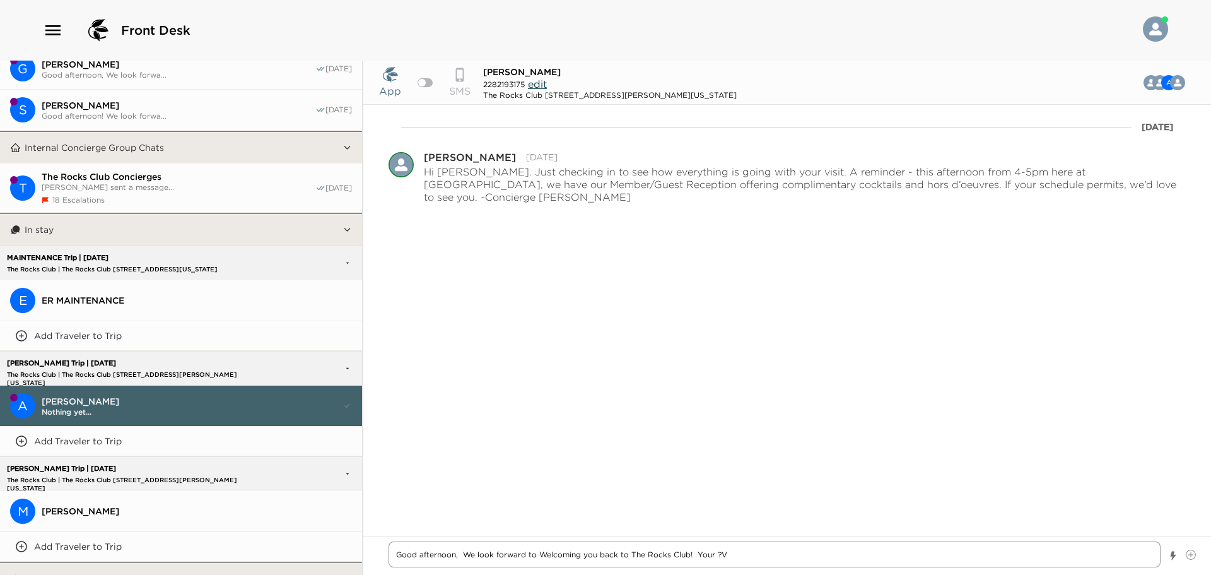
type textarea "Good afternoon, We look forward to Welcoming you back to The Rocks Club! Your ?"
type textarea "x"
type textarea "Good afternoon, We look forward to Welcoming you back to The Rocks Club! Your"
type textarea "x"
type textarea "Good afternoon, We look forward to Welcoming you back to The Rocks Club! Your V"
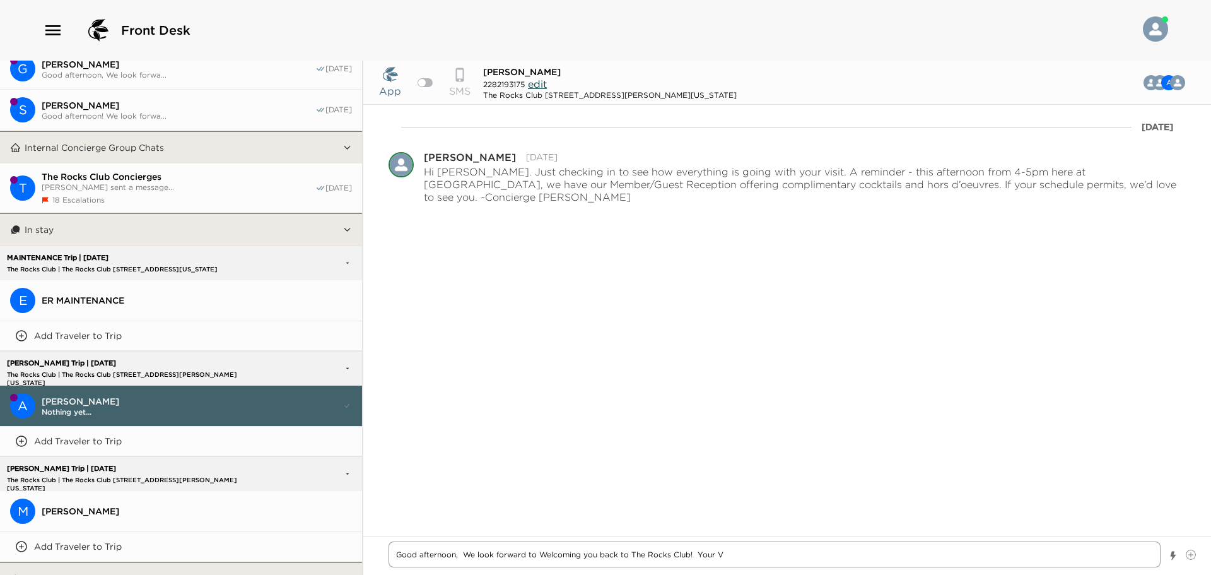
type textarea "x"
type textarea "Good afternoon, We look forward to Welcoming you back to The Rocks Club! Your Vi"
type textarea "x"
type textarea "Good afternoon, We look forward to Welcoming you back to The Rocks Club! Your V…"
type textarea "x"
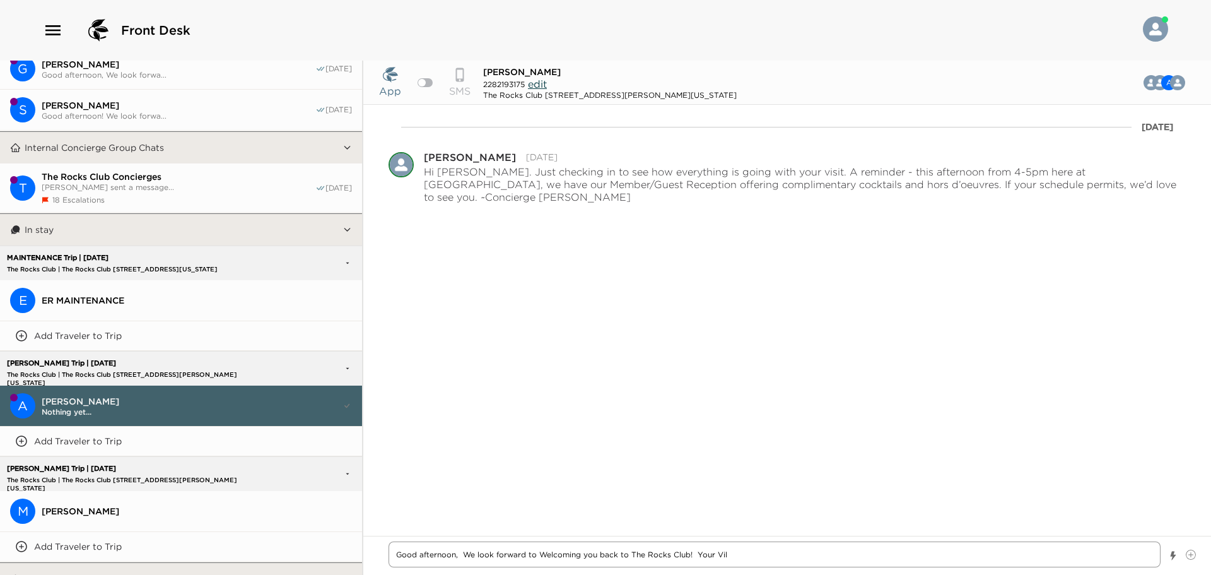
type textarea "Good afternoon, We look forward to Welcoming you back to The Rocks Club! Your V…"
type textarea "x"
type textarea "Good afternoon, We look forward to Welcoming you back to The Rocks Club! Your V…"
type textarea "x"
type textarea "Good afternoon, We look forward to Welcoming you back to The Rocks Club! Your V…"
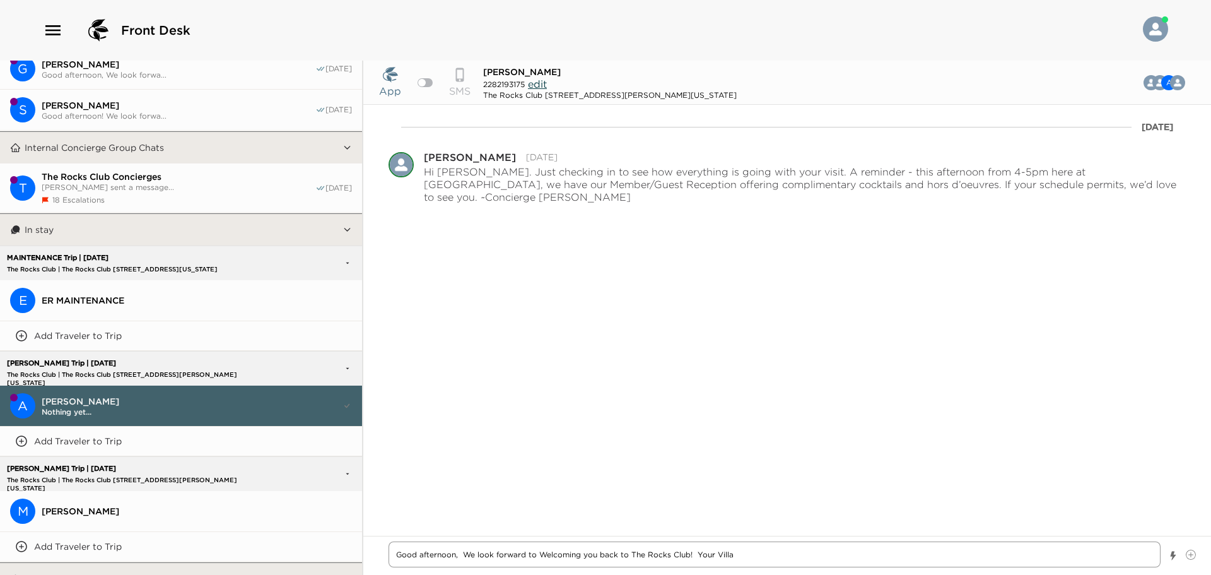
type textarea "x"
type textarea "Good afternoon, We look forward to Welcoming you back to The Rocks Club! Your V…"
type textarea "x"
type textarea "Good afternoon, We look forward to Welcoming you back to The Rocks Club! Your V…"
type textarea "x"
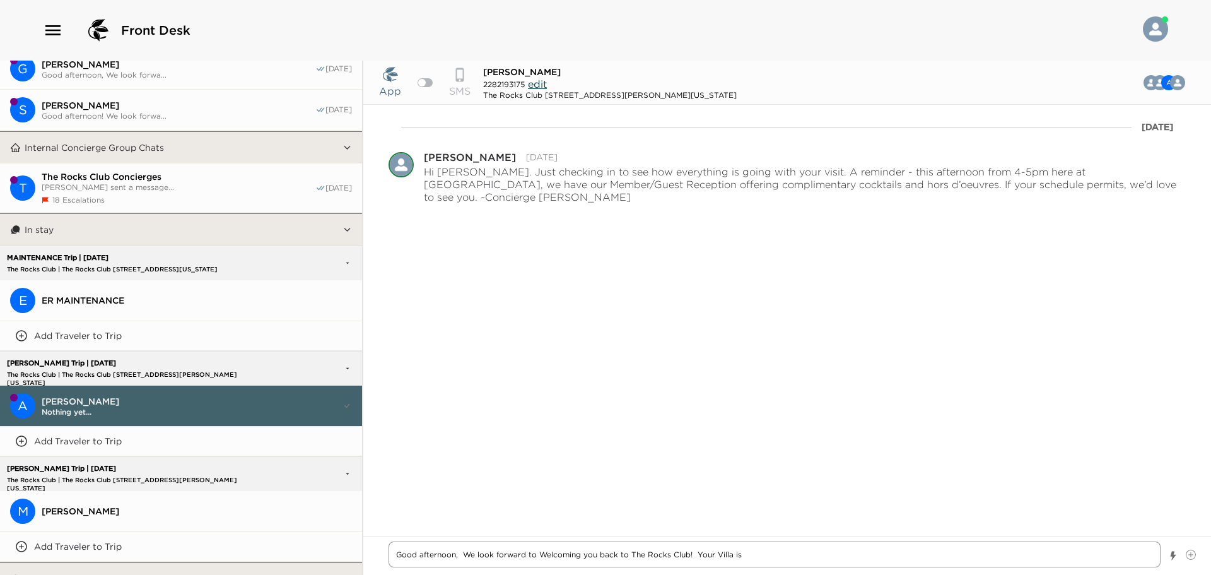
type textarea "Good afternoon, We look forward to Welcoming you back to The Rocks Club! Your V…"
type textarea "x"
type textarea "Good afternoon, We look forward to Welcoming you back to The Rocks Club! Your V…"
type textarea "x"
type textarea "Good afternoon, We look forward to Welcoming you back to The Rocks Club! Your V…"
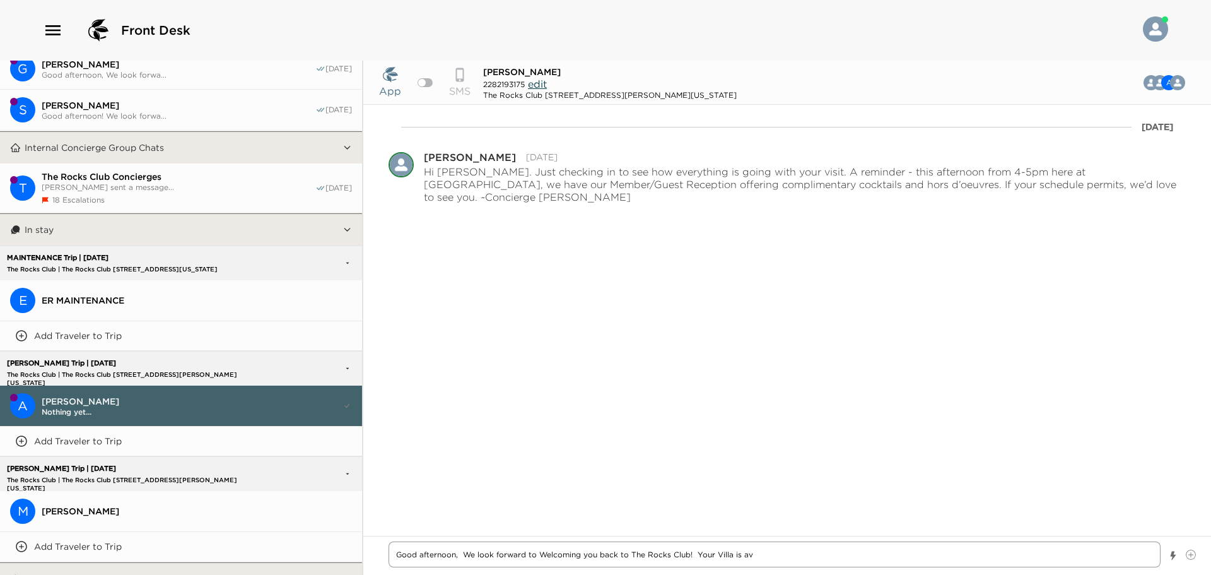
type textarea "x"
type textarea "Good afternoon, We look forward to Welcoming you back to The Rocks Club! Your V…"
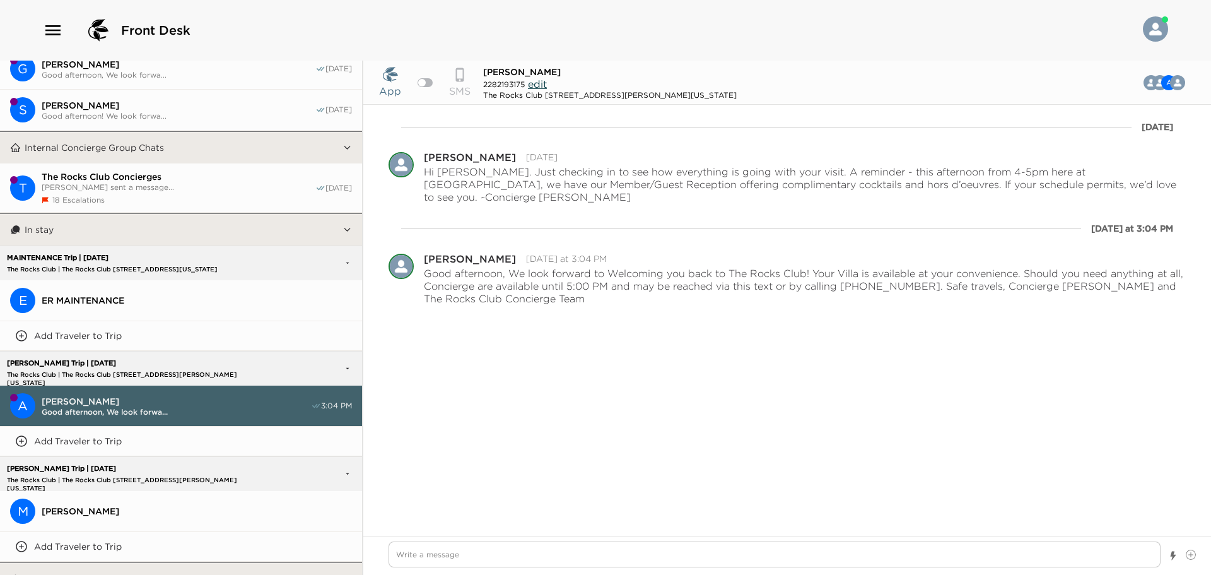
click at [73, 505] on span "[PERSON_NAME]" at bounding box center [197, 510] width 310 height 11
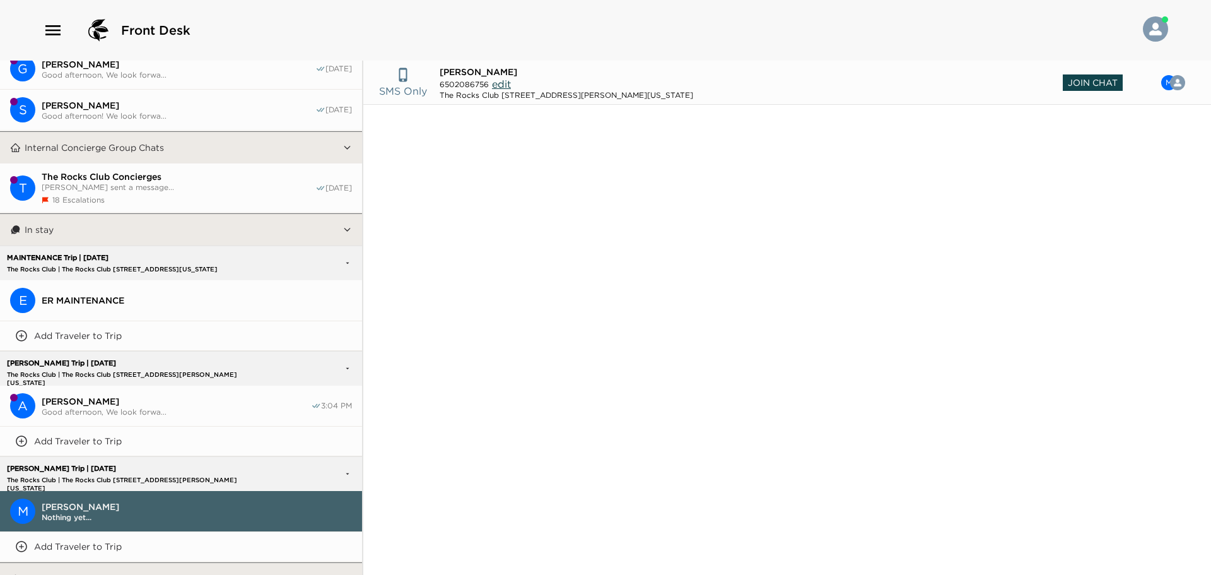
click at [1097, 81] on span "Join Chat" at bounding box center [1093, 82] width 60 height 16
click at [442, 550] on textarea "Write a message" at bounding box center [775, 554] width 772 height 26
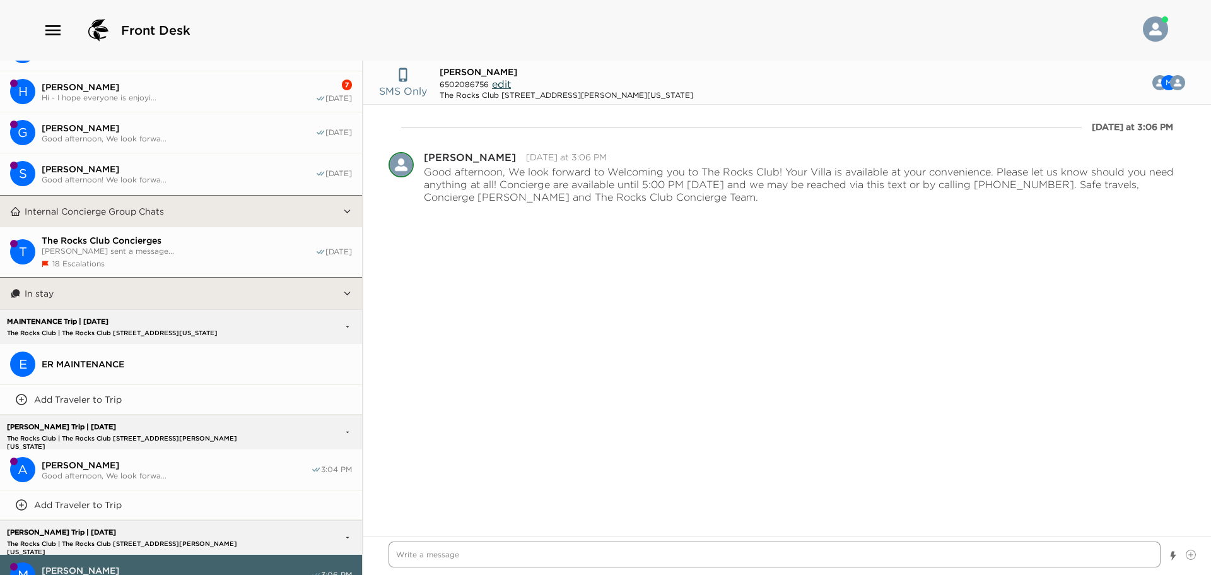
scroll to position [0, 0]
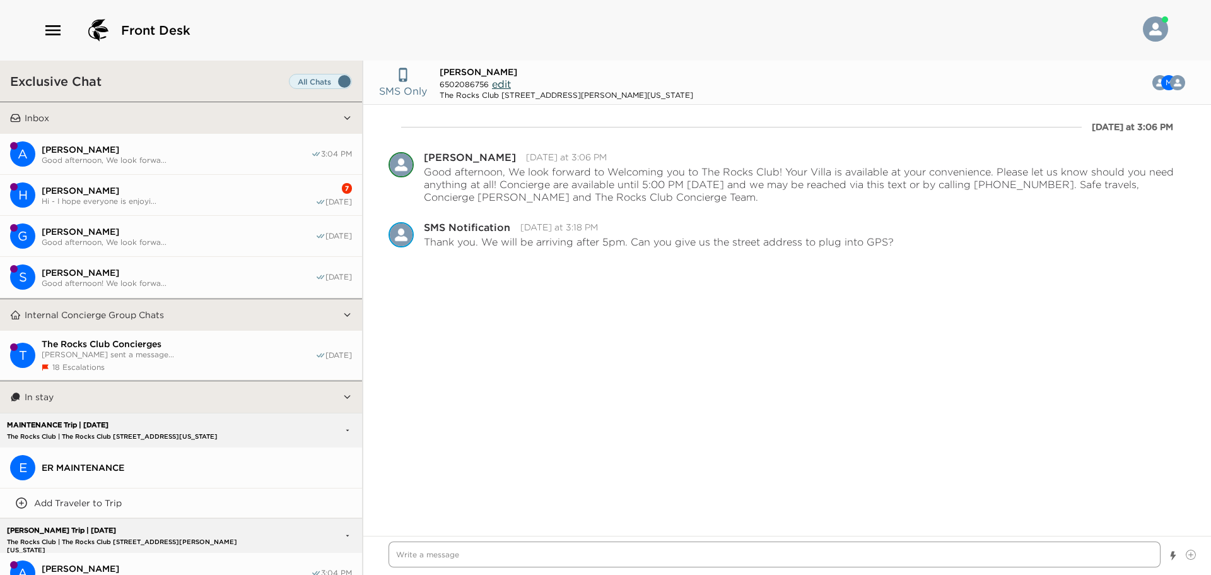
click at [449, 558] on textarea "Write a message" at bounding box center [775, 554] width 772 height 26
click at [999, 543] on textarea "Good afternoon, The Rocks Club address is [STREET_ADDRESS][PERSON_NAME]-480.889…" at bounding box center [775, 549] width 772 height 37
click at [508, 555] on textarea "Good afternoon, The Rocks Club address is [STREET_ADDRESS][PERSON_NAME]-480.889…" at bounding box center [775, 549] width 772 height 37
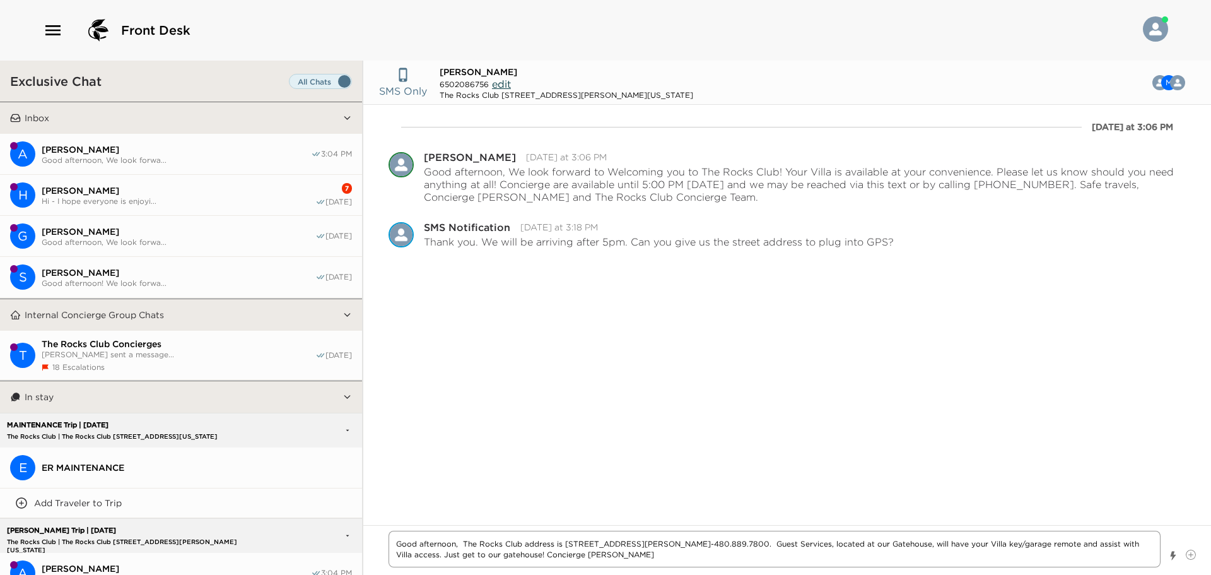
drag, startPoint x: 781, startPoint y: 543, endPoint x: 562, endPoint y: 544, distance: 219.6
click at [562, 544] on textarea "Good afternoon, The Rocks Club address is [STREET_ADDRESS][PERSON_NAME]-480.889…" at bounding box center [775, 549] width 772 height 37
drag, startPoint x: 580, startPoint y: 542, endPoint x: 553, endPoint y: 482, distance: 66.1
click at [553, 482] on div "[DATE] at 3:06 PM Pause Escalation Edit Message Delete [PERSON_NAME] [DATE] at …" at bounding box center [787, 307] width 848 height 404
click at [598, 553] on textarea "Good afternoon, The Rocks Club address is [STREET_ADDRESS][PERSON_NAME]-480.889…" at bounding box center [775, 549] width 772 height 37
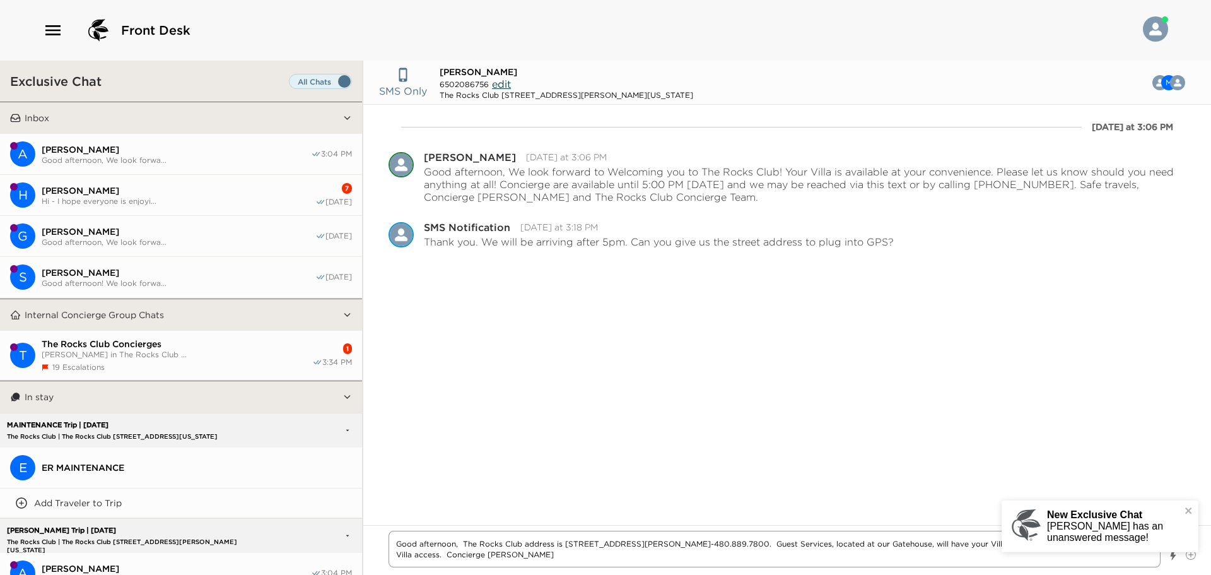
click at [592, 555] on textarea "Good afternoon, The Rocks Club address is [STREET_ADDRESS][PERSON_NAME]-480.889…" at bounding box center [775, 549] width 772 height 37
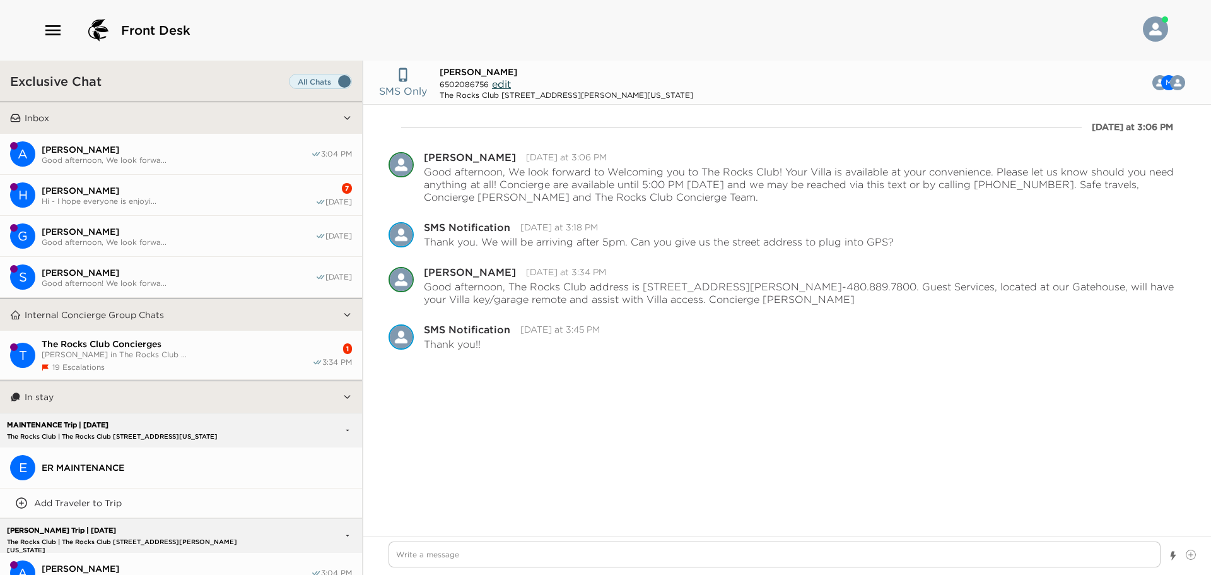
click at [126, 150] on span "[PERSON_NAME]" at bounding box center [176, 149] width 269 height 11
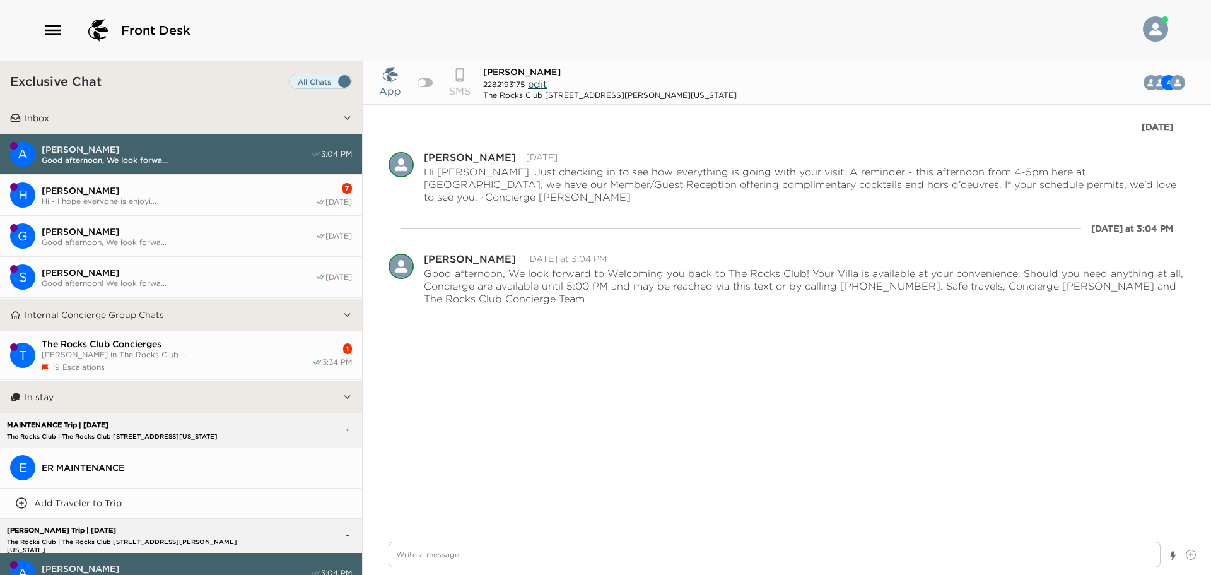
click at [119, 191] on span "[PERSON_NAME]" at bounding box center [179, 190] width 274 height 11
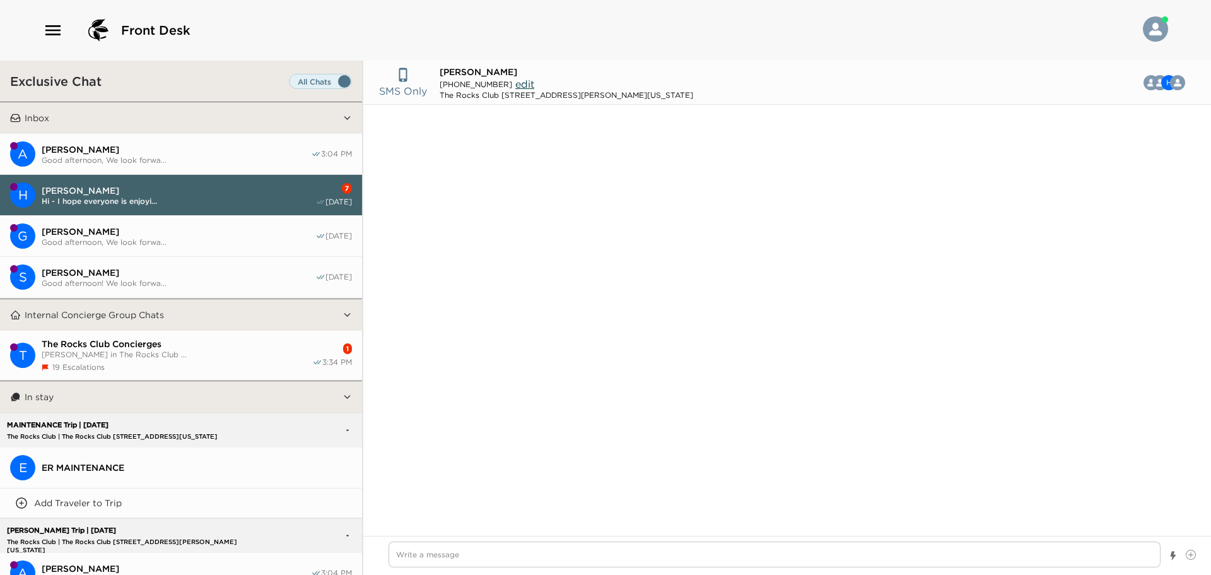
scroll to position [1086, 0]
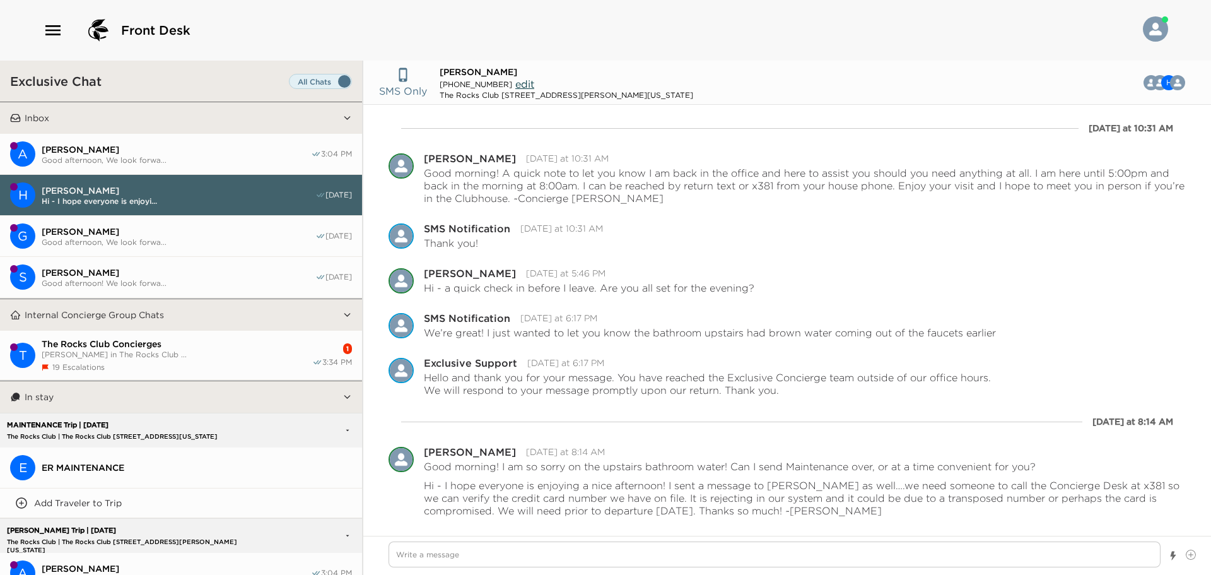
click at [128, 336] on button "T The Rocks Club Concierges [PERSON_NAME] in The Rocks Club ... 19 Escalations …" at bounding box center [181, 355] width 362 height 49
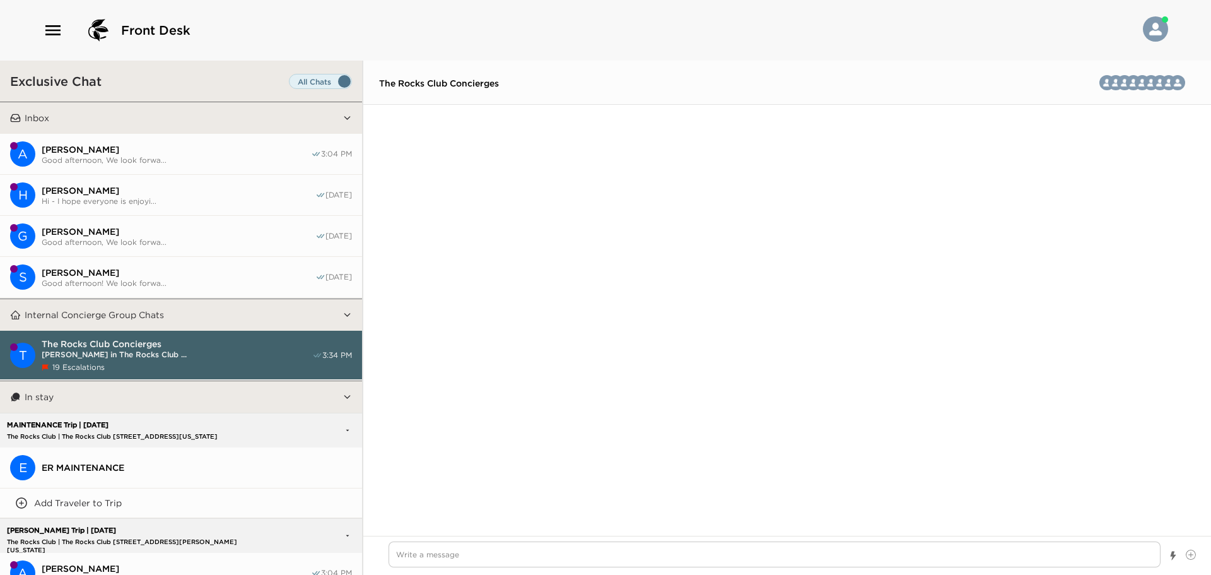
scroll to position [3984, 0]
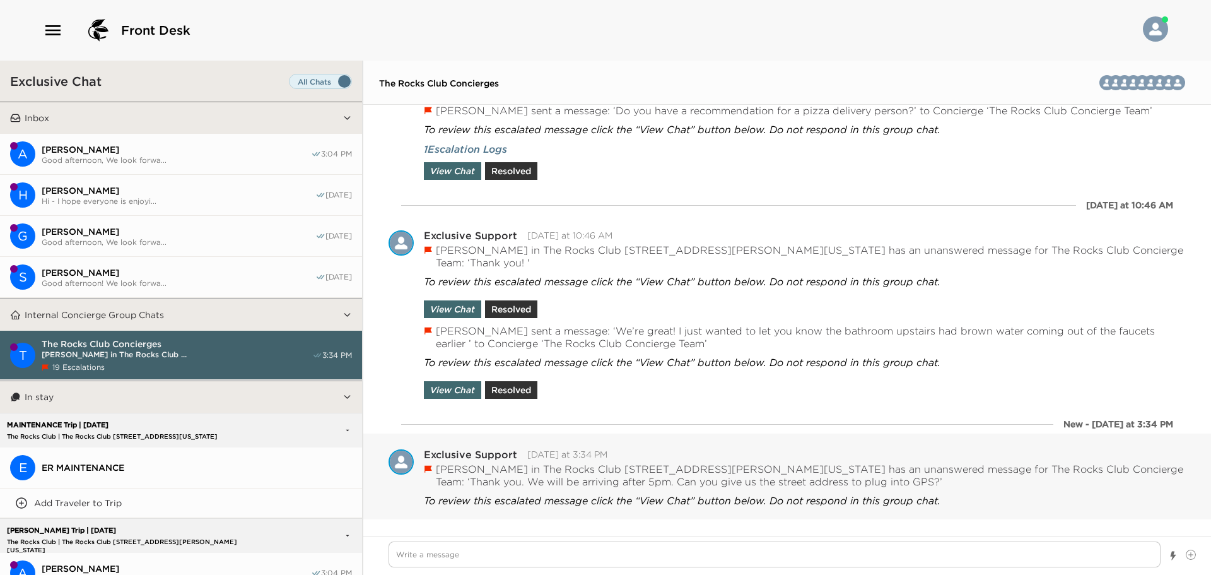
click at [462, 519] on button "View Chat" at bounding box center [452, 528] width 57 height 18
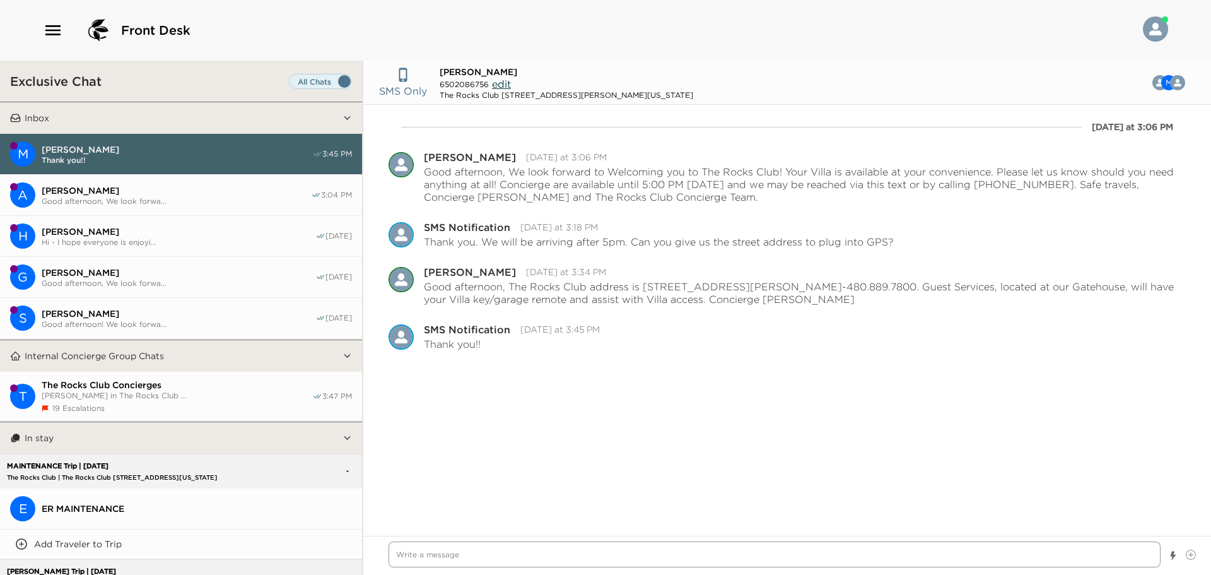
click at [424, 548] on textarea "Write a message" at bounding box center [775, 554] width 772 height 26
